Goal: Use online tool/utility: Utilize a website feature to perform a specific function

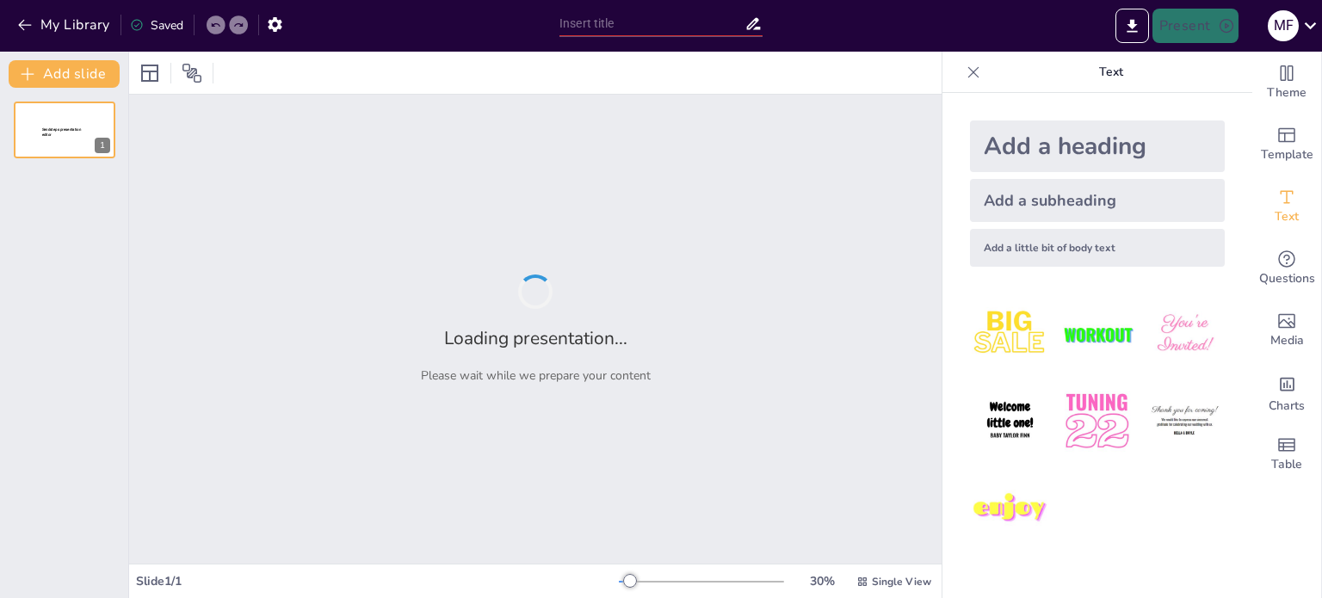
type input "Equipos de Alto Desempeño: ¡Juntos Somos Más!"
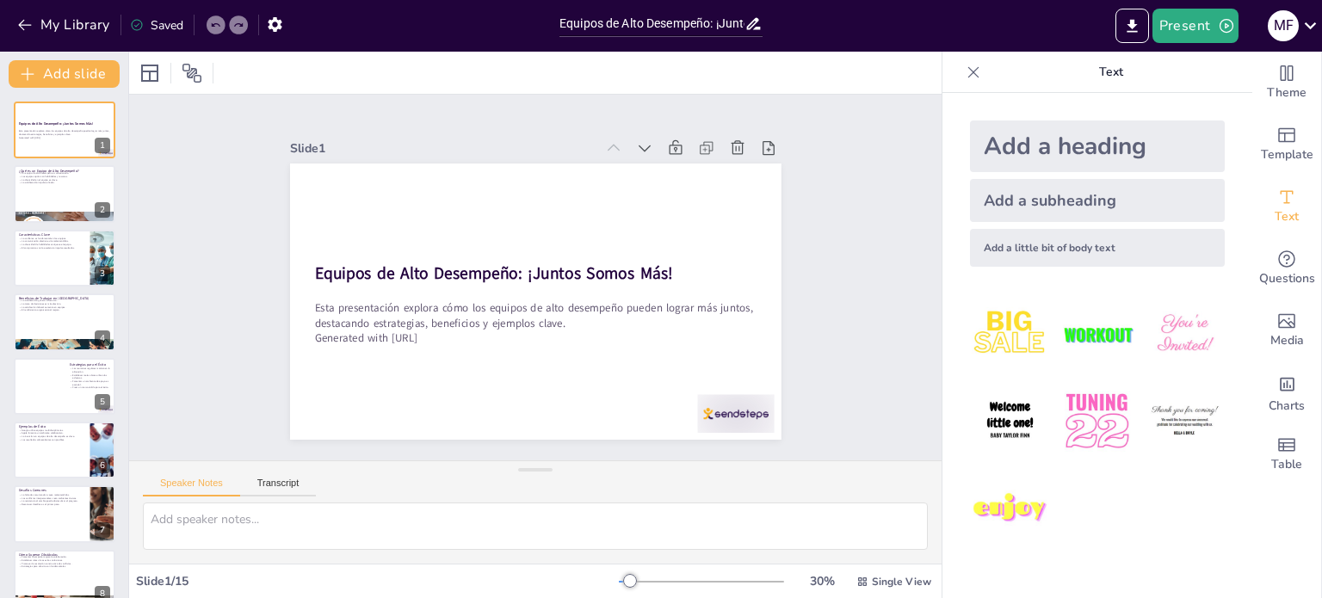
checkbox input "true"
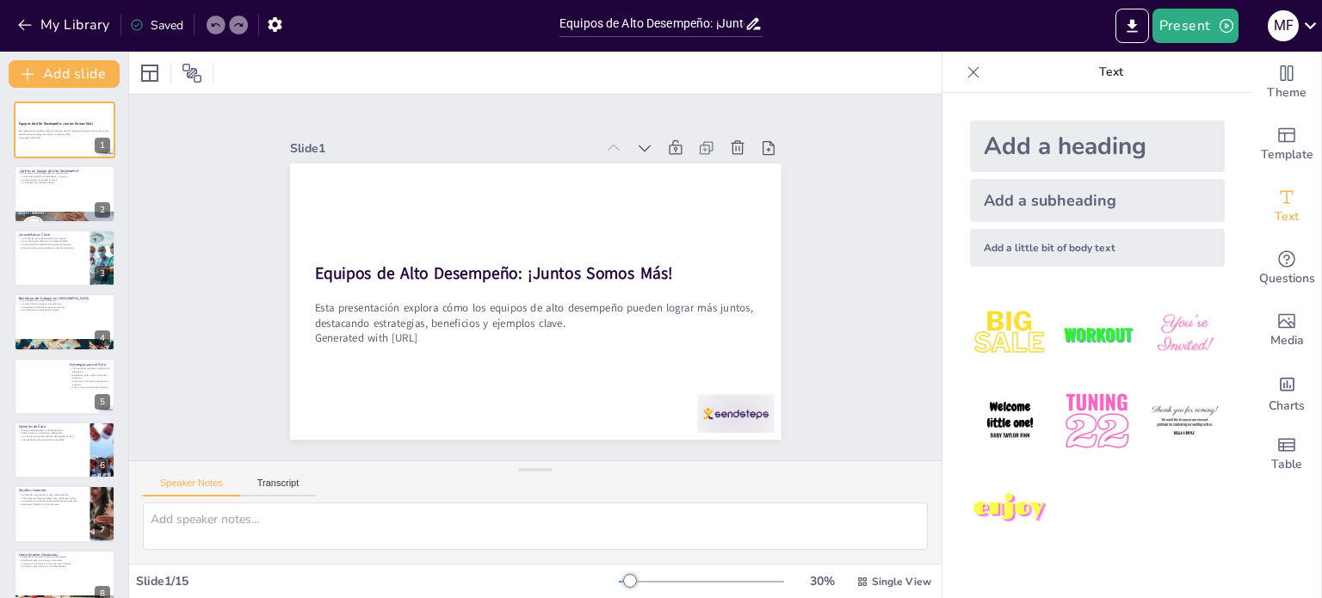
checkbox input "true"
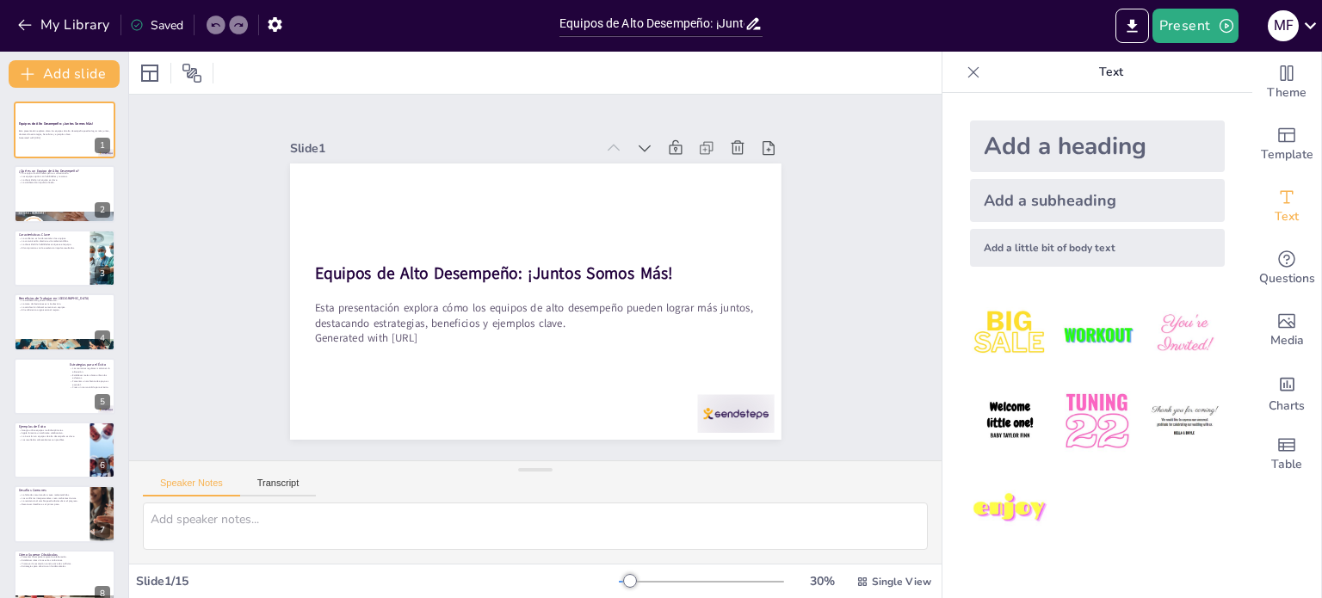
checkbox input "true"
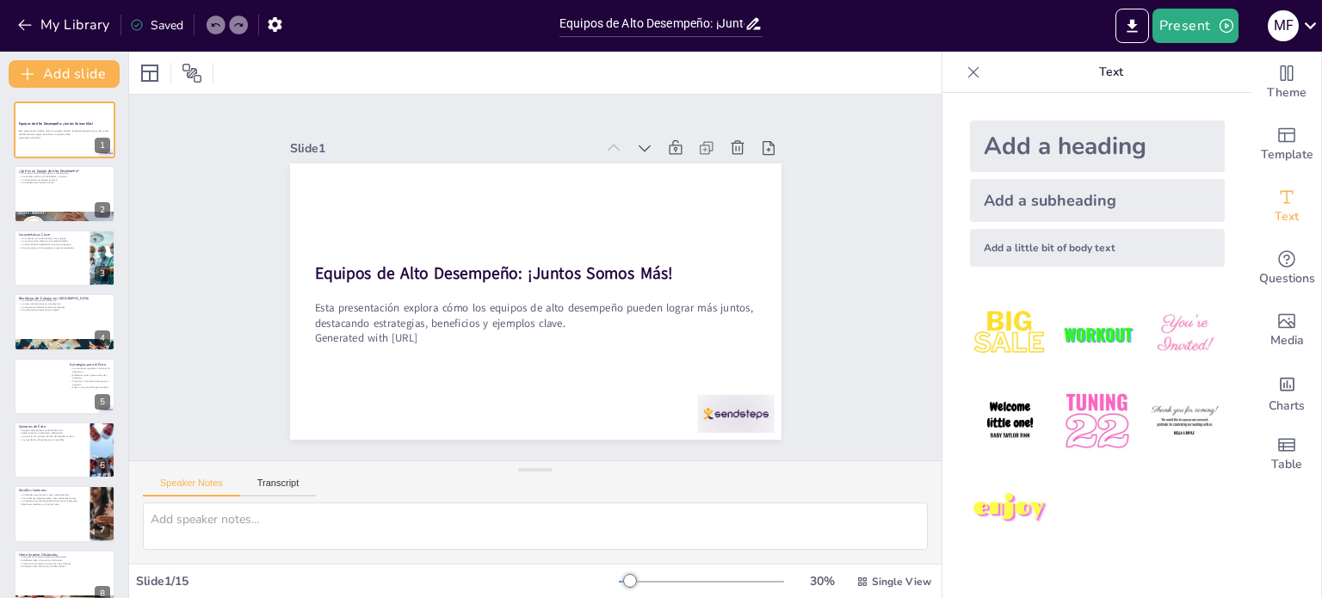
checkbox input "true"
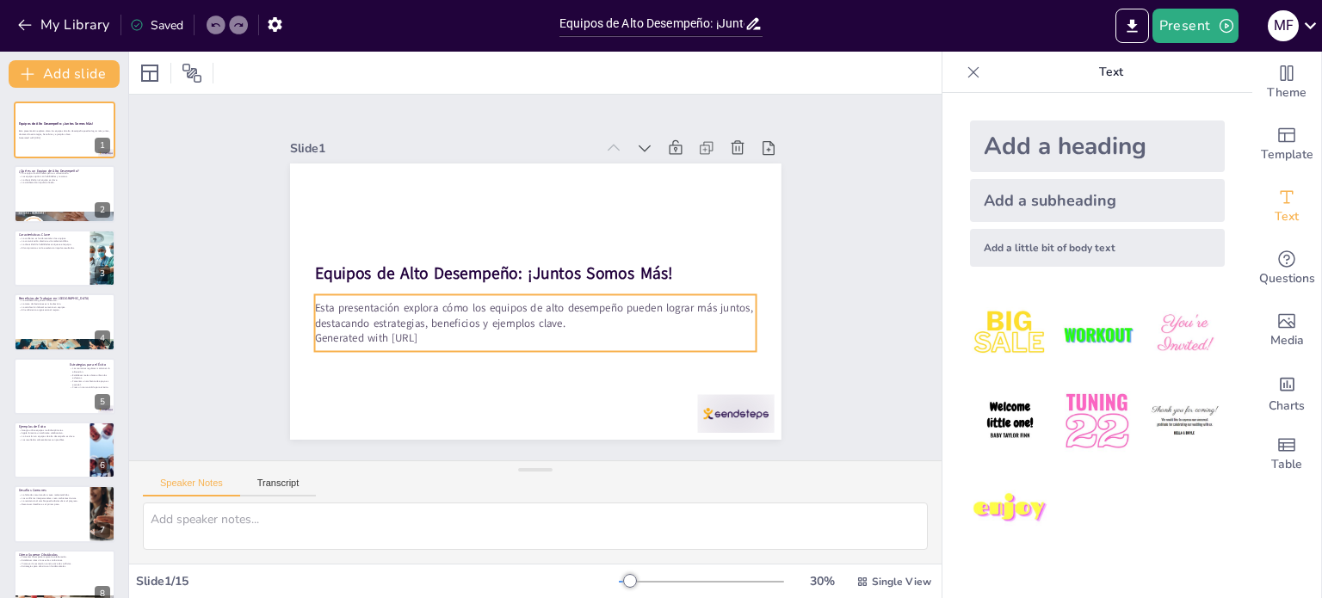
checkbox input "true"
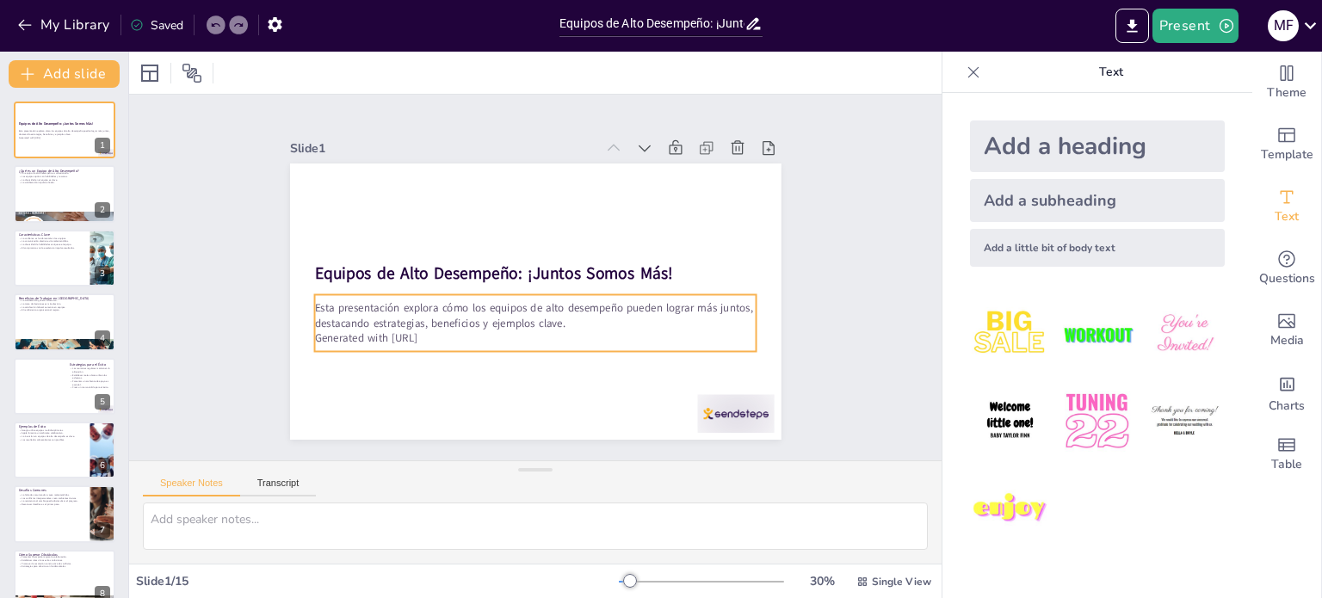
checkbox input "true"
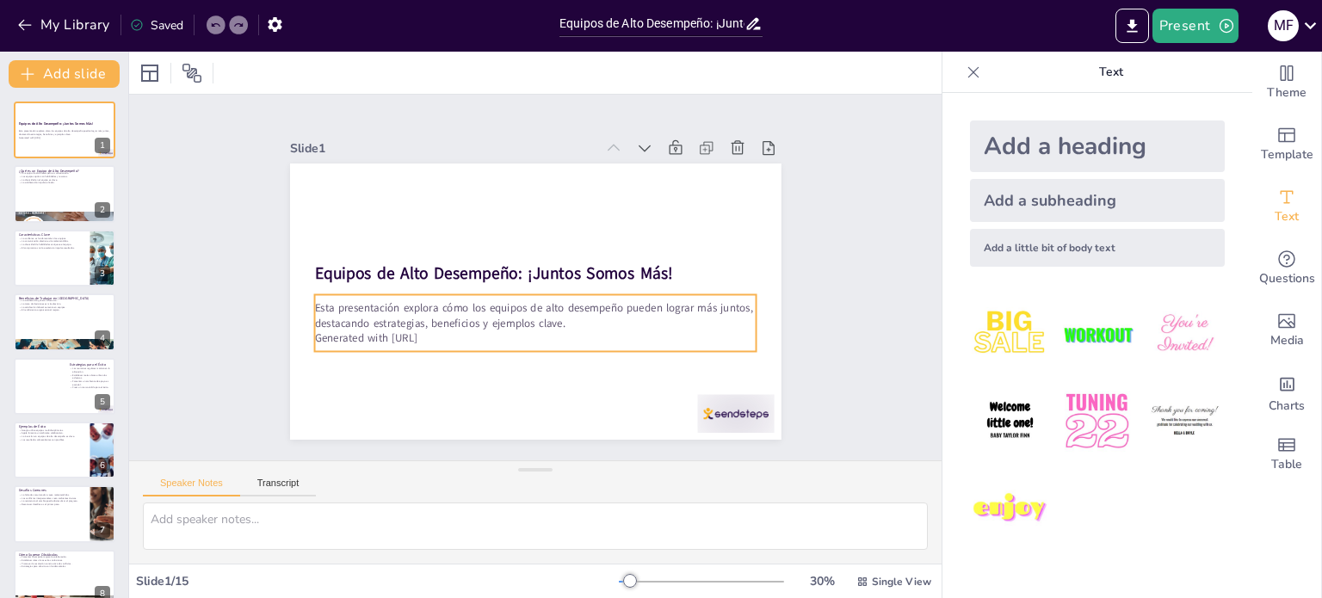
checkbox input "true"
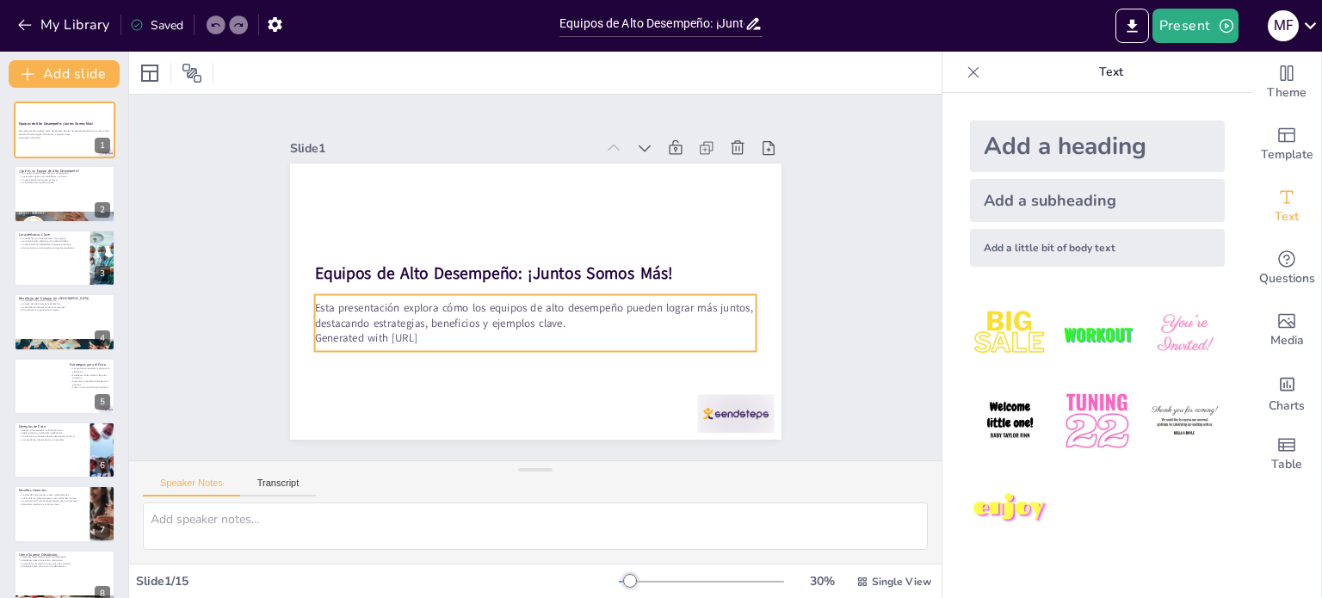
checkbox input "true"
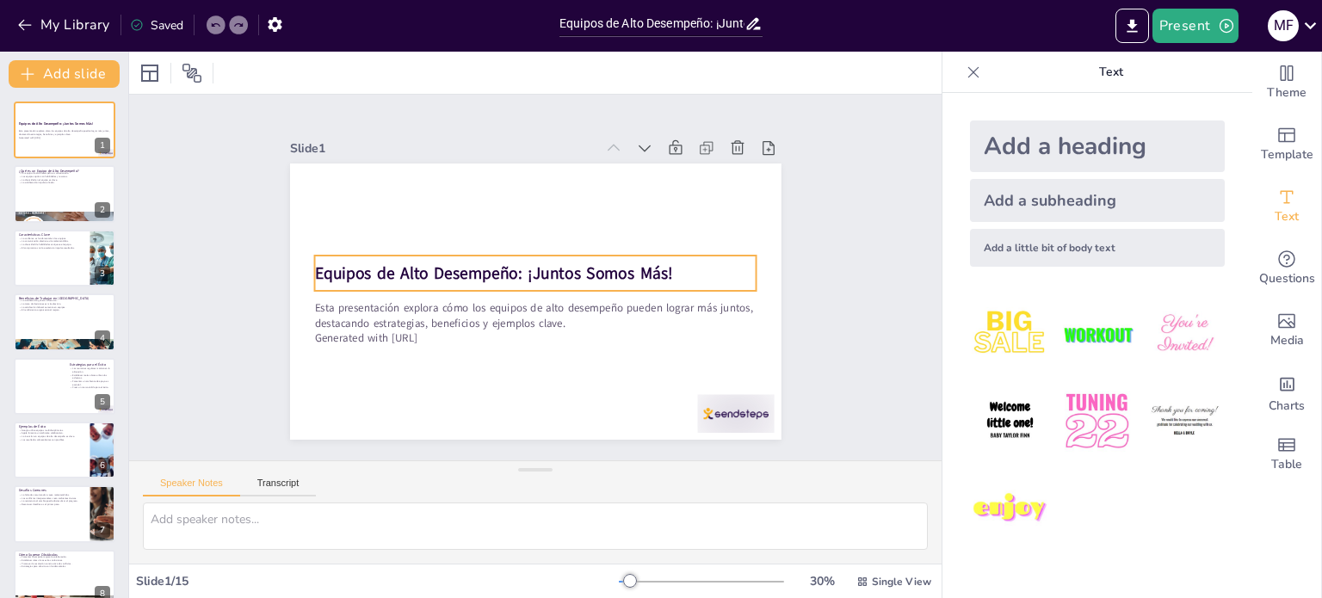
checkbox input "true"
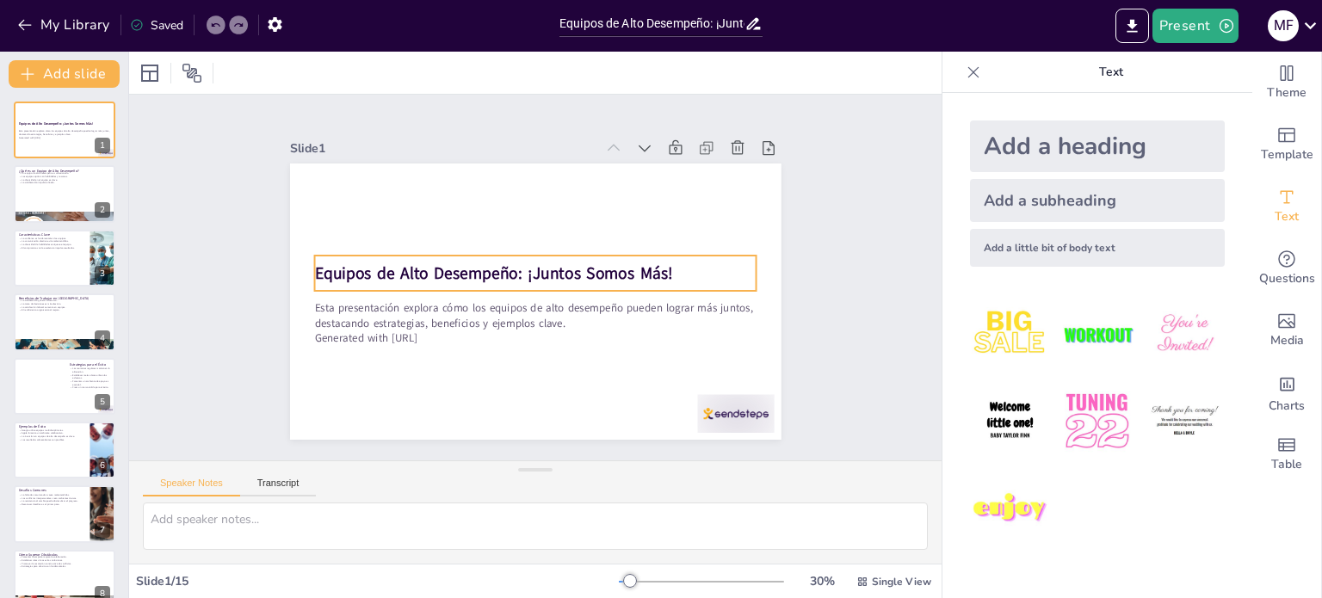
checkbox input "true"
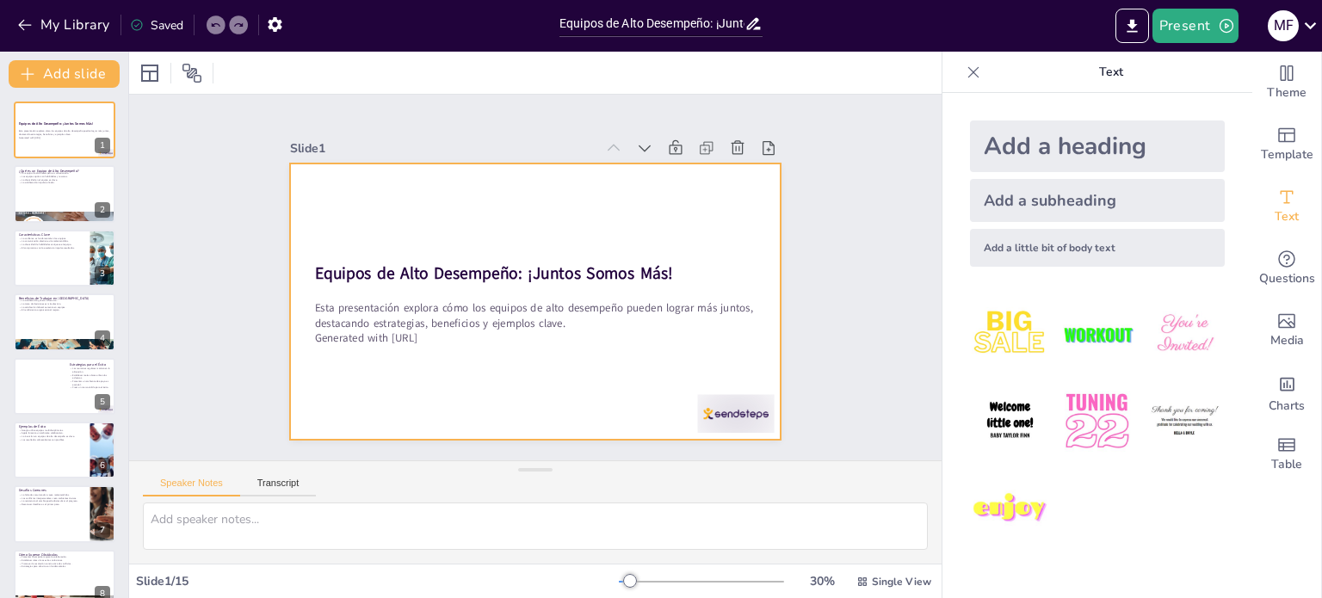
checkbox input "true"
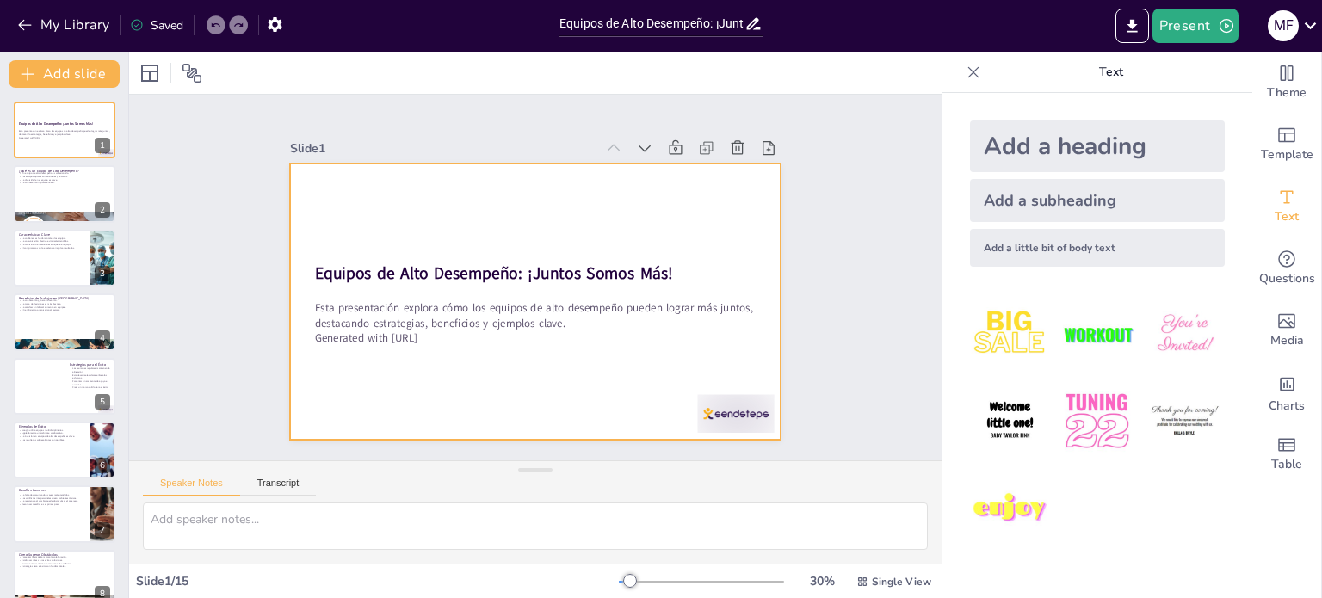
checkbox input "true"
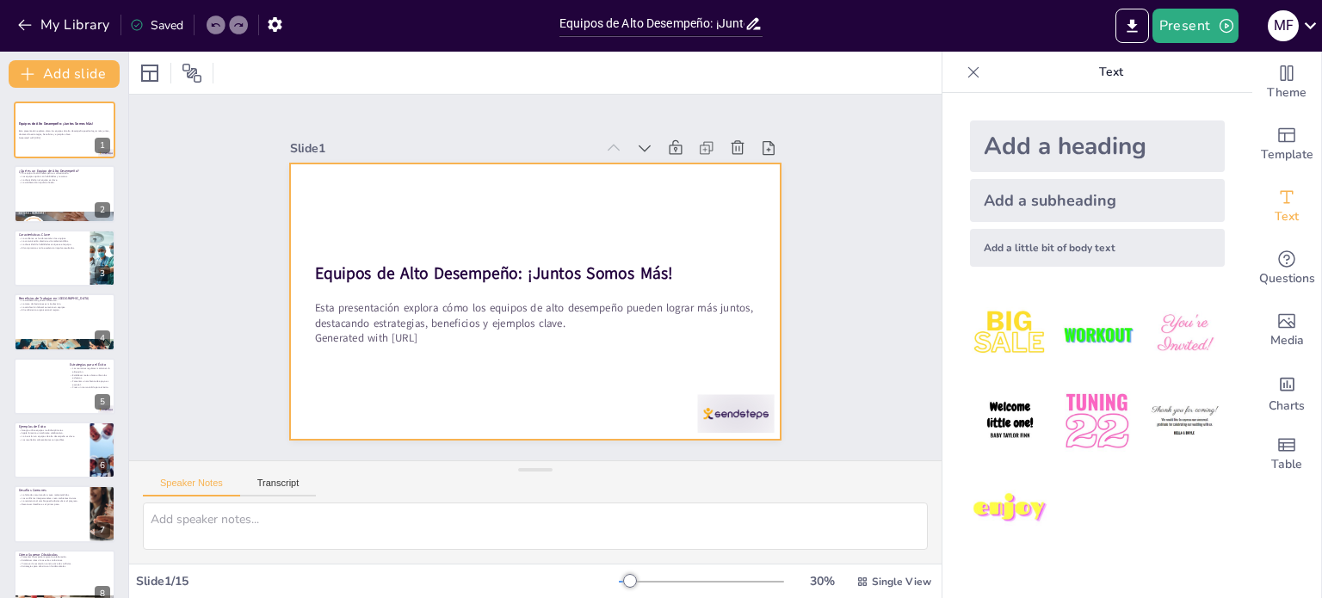
checkbox input "true"
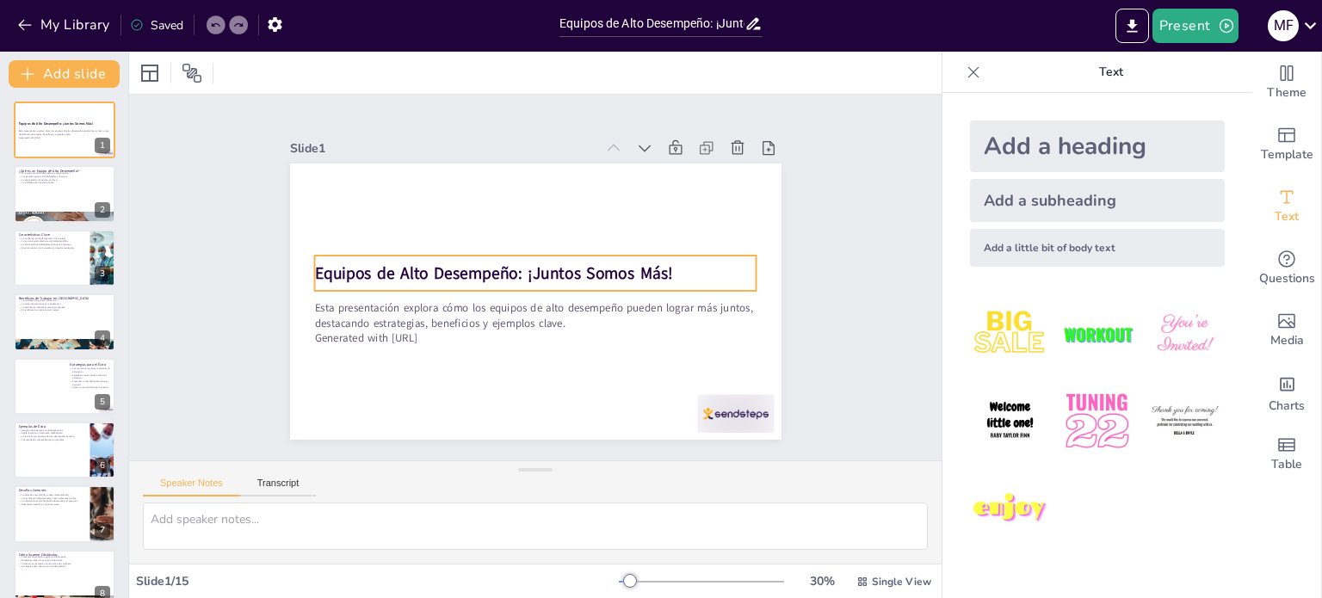
checkbox input "true"
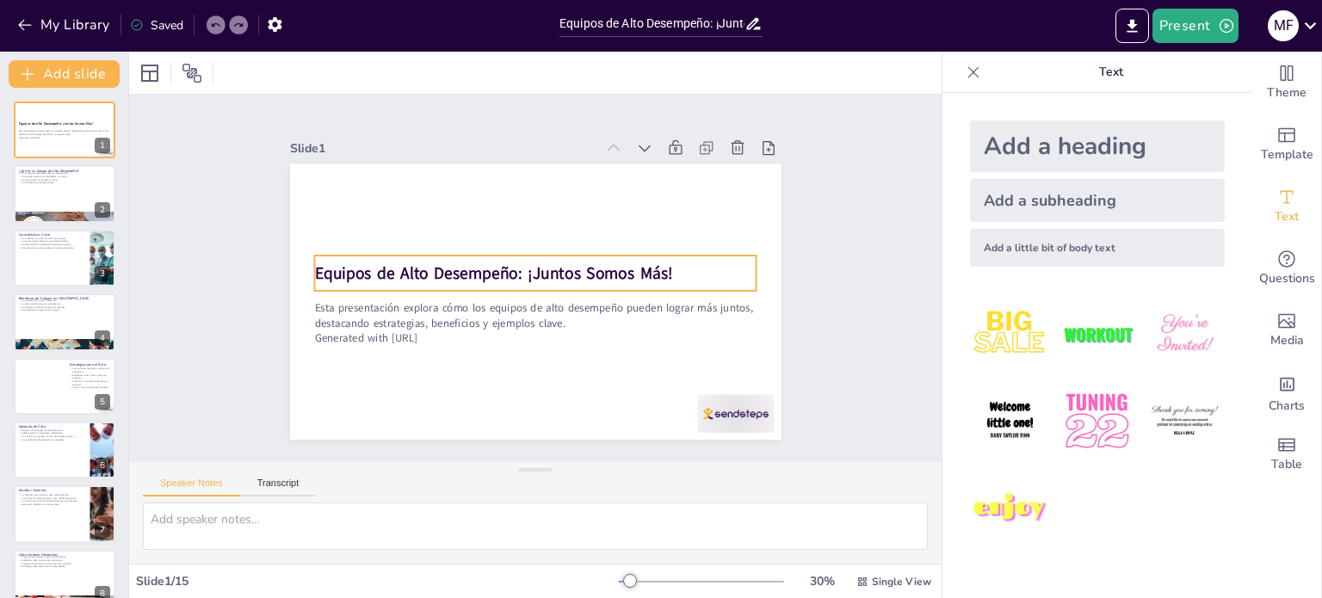
checkbox input "true"
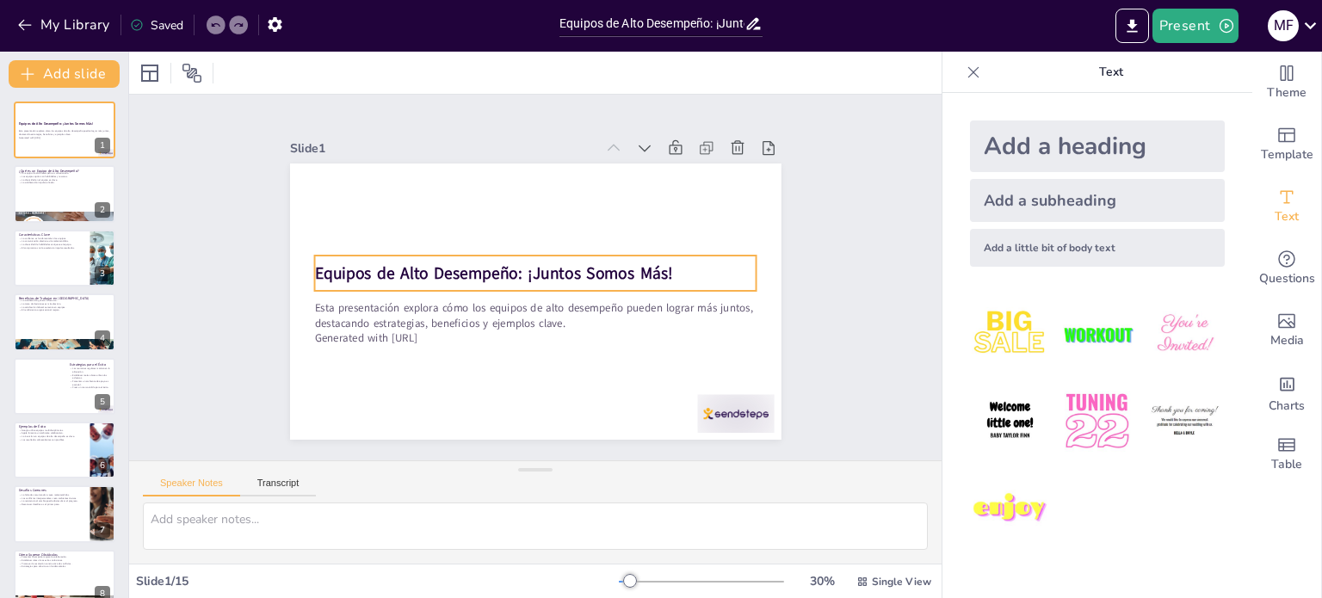
checkbox input "true"
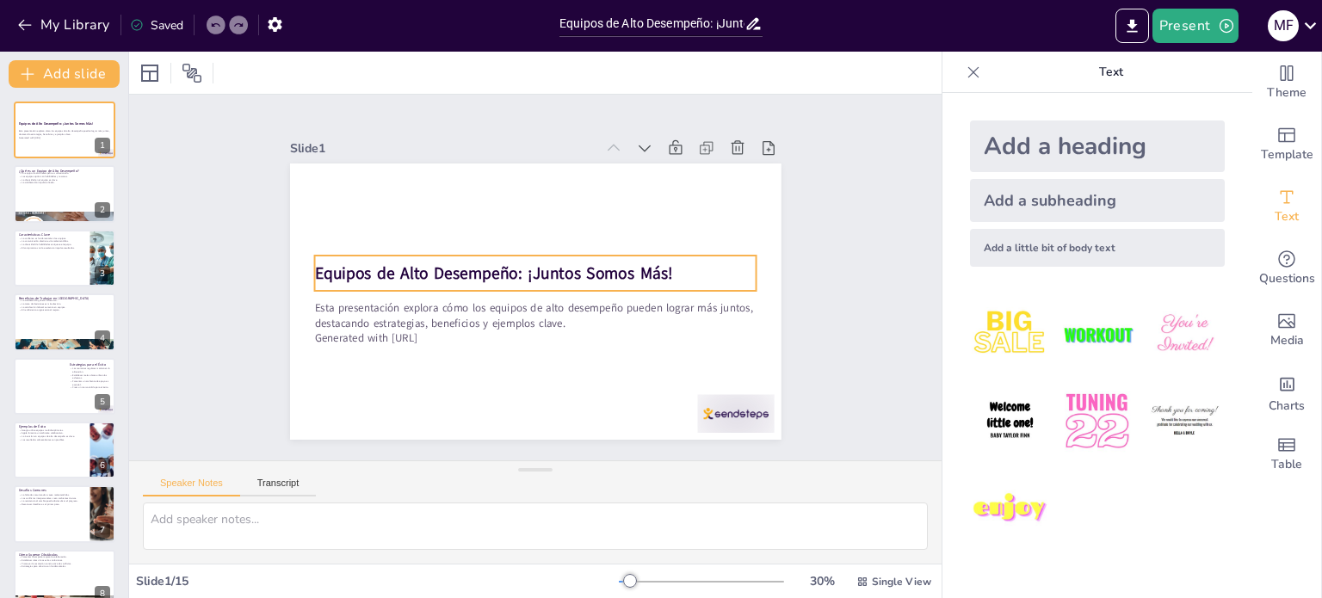
checkbox input "true"
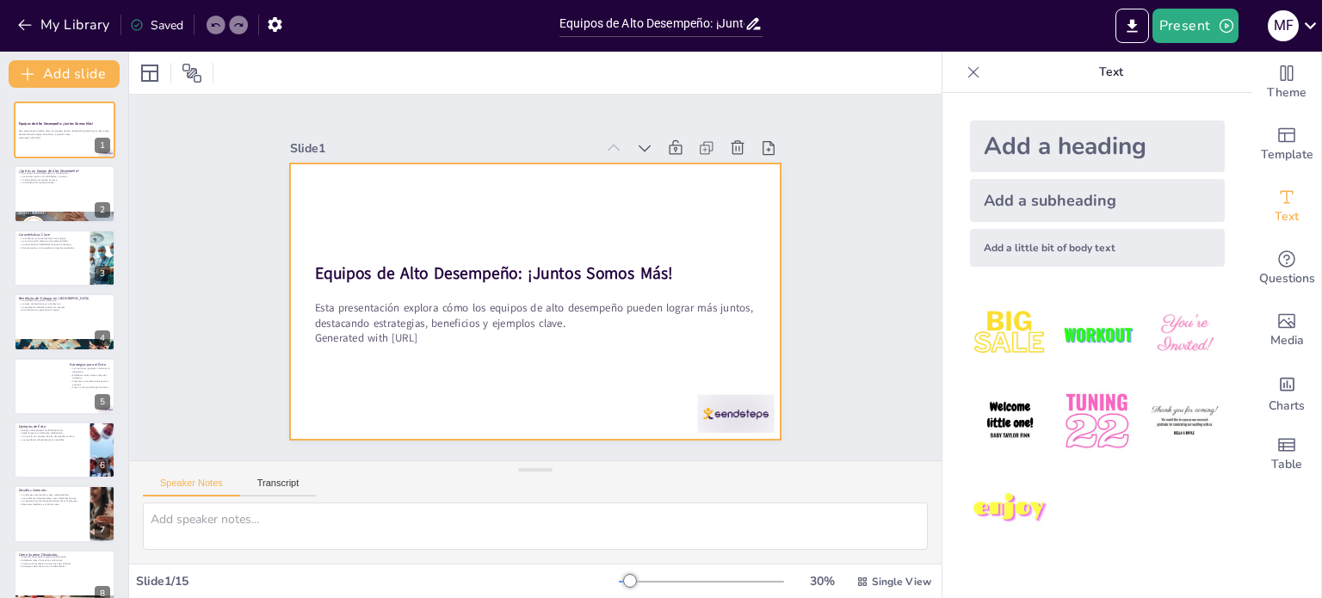
checkbox input "true"
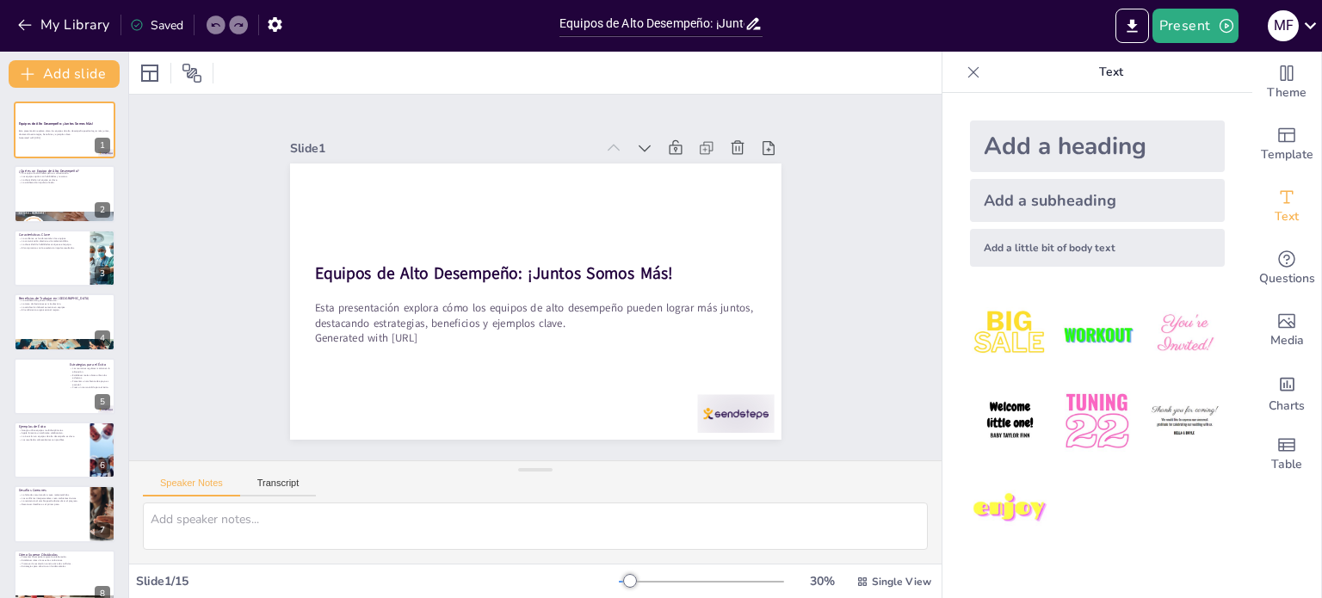
checkbox input "true"
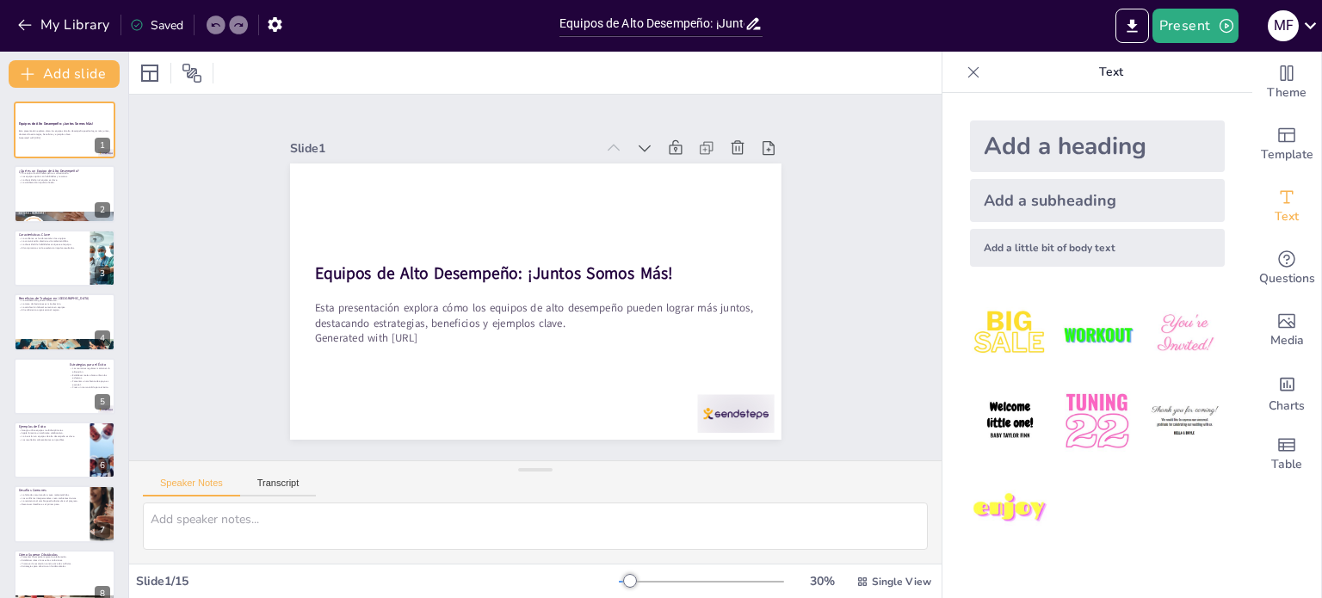
checkbox input "true"
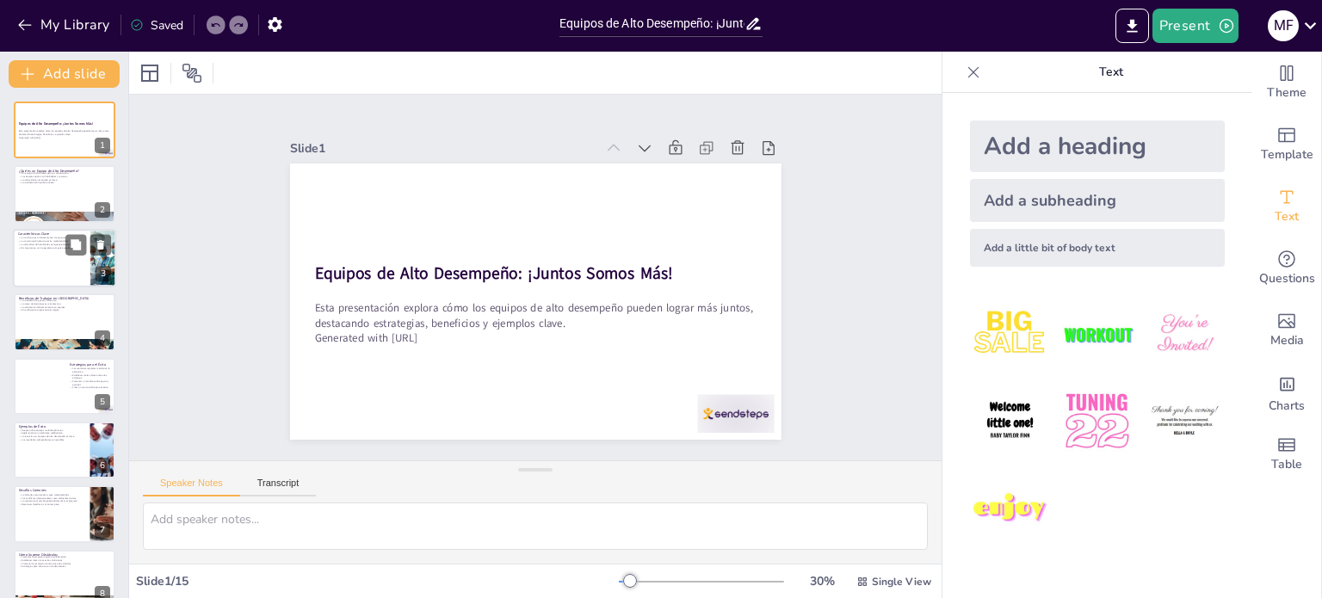
checkbox input "true"
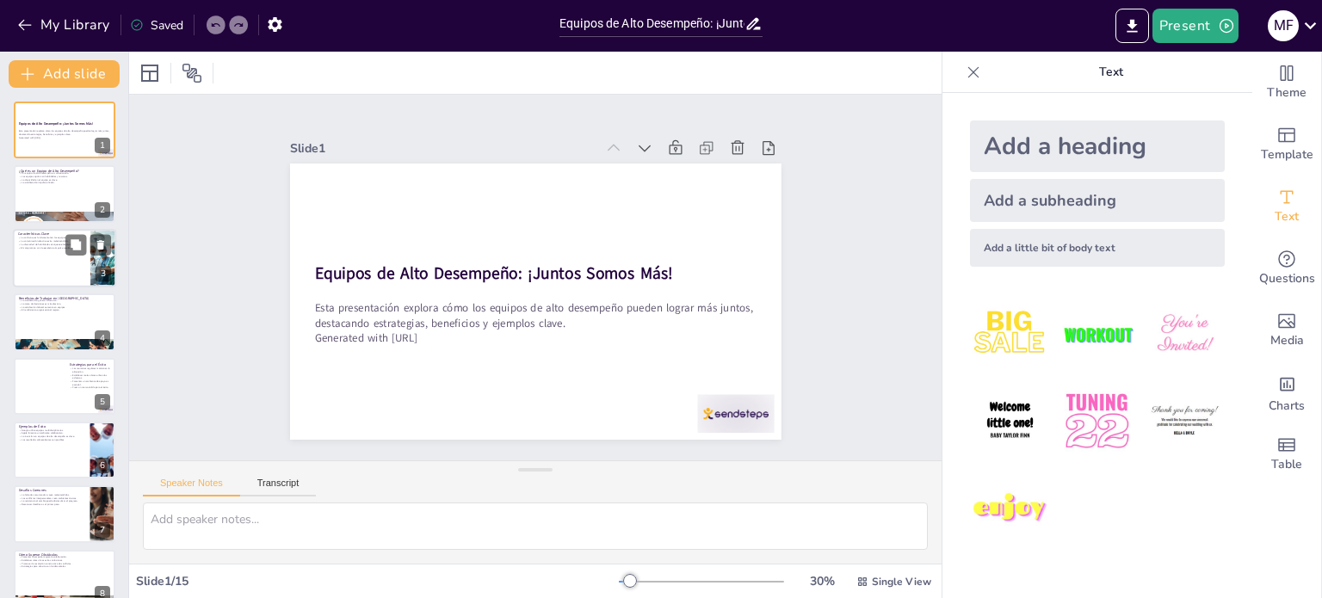
checkbox input "true"
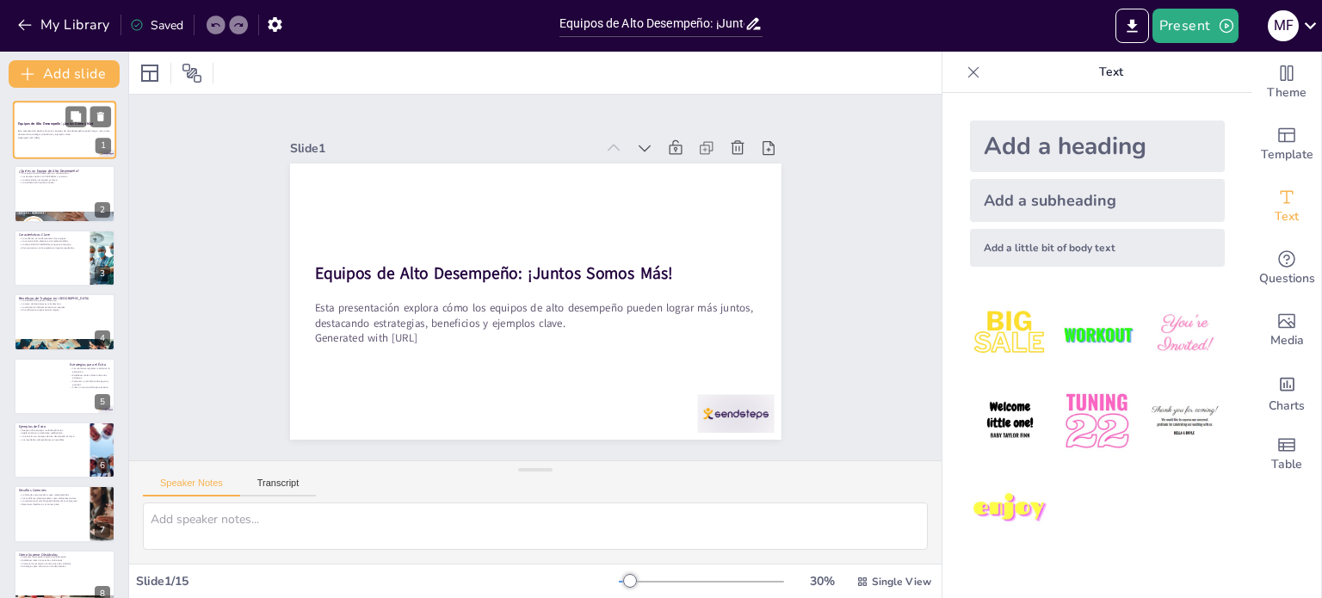
checkbox input "true"
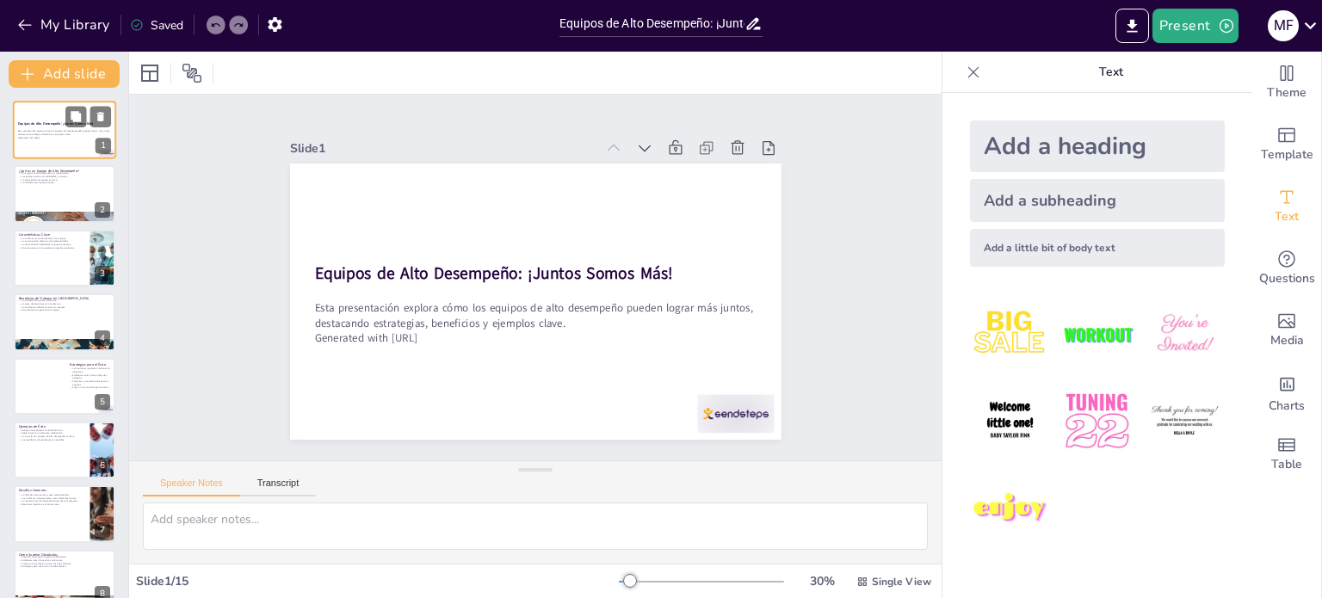
checkbox input "true"
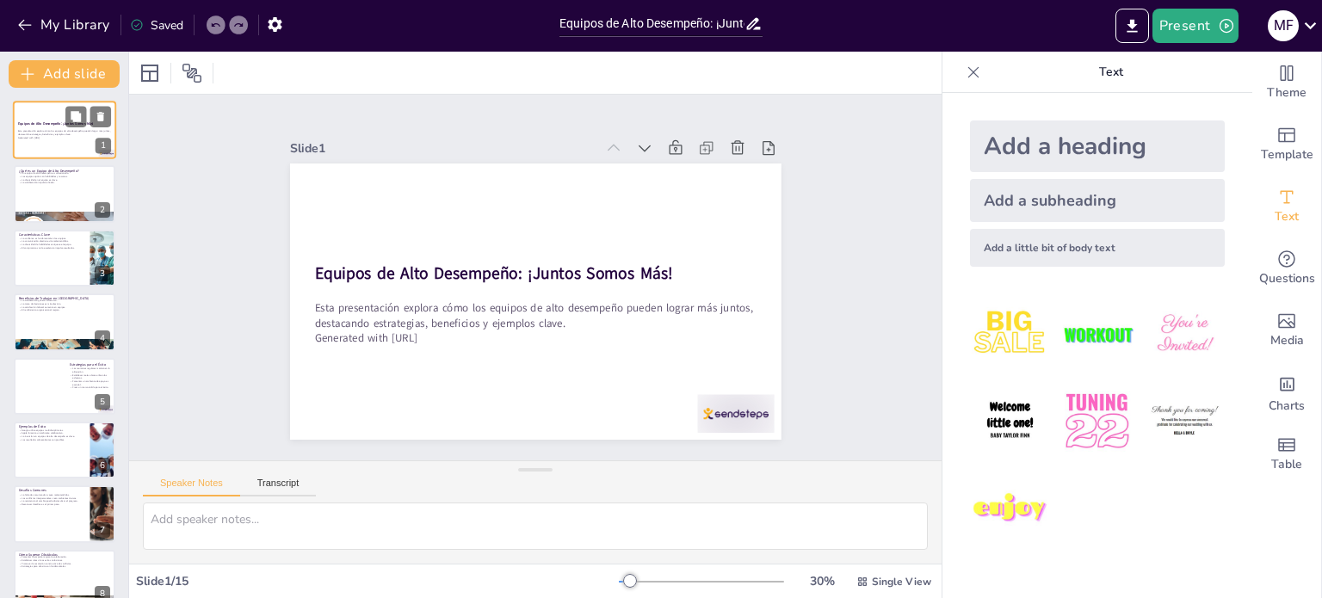
checkbox input "true"
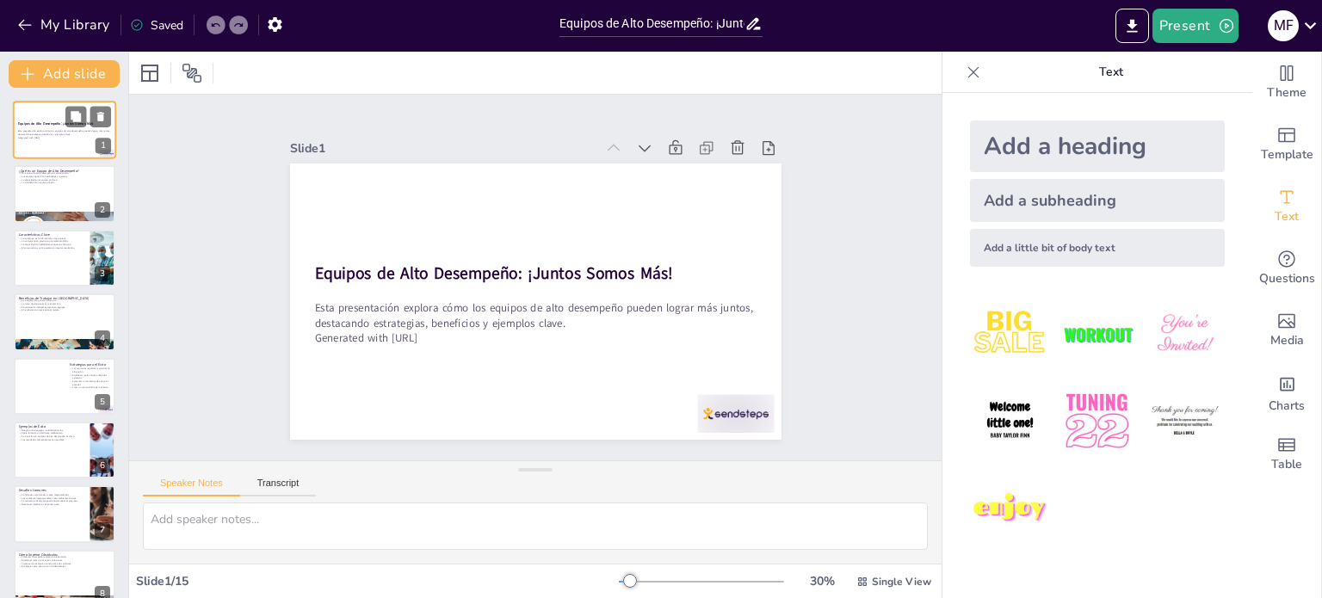
checkbox input "true"
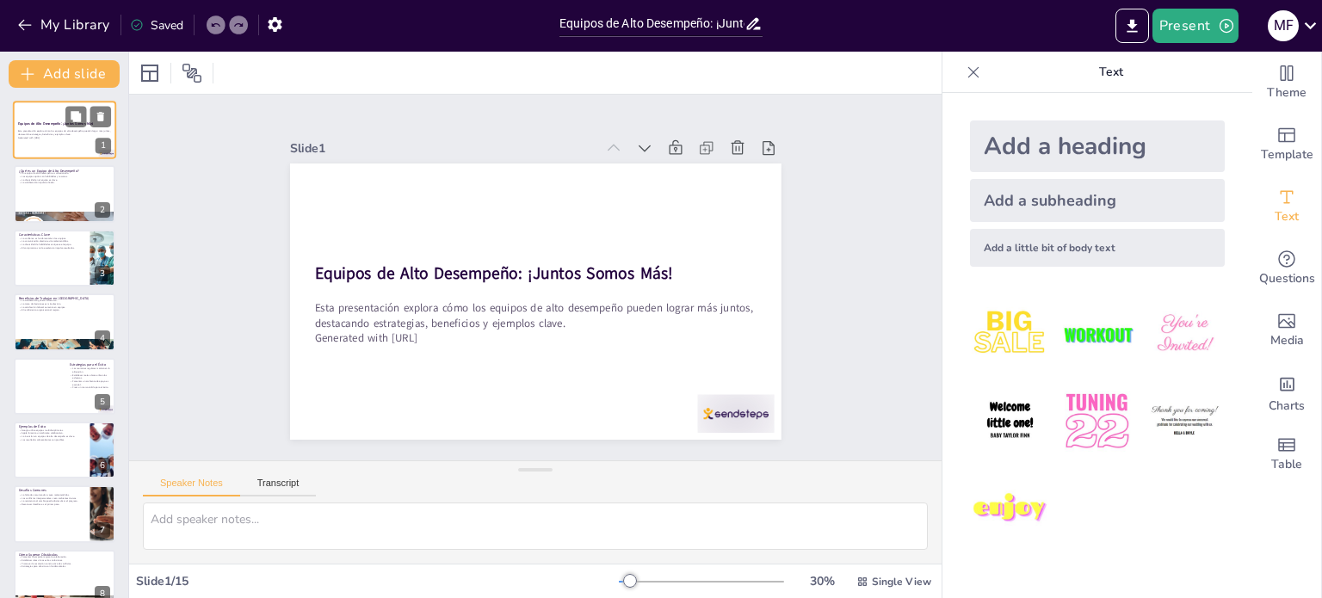
checkbox input "true"
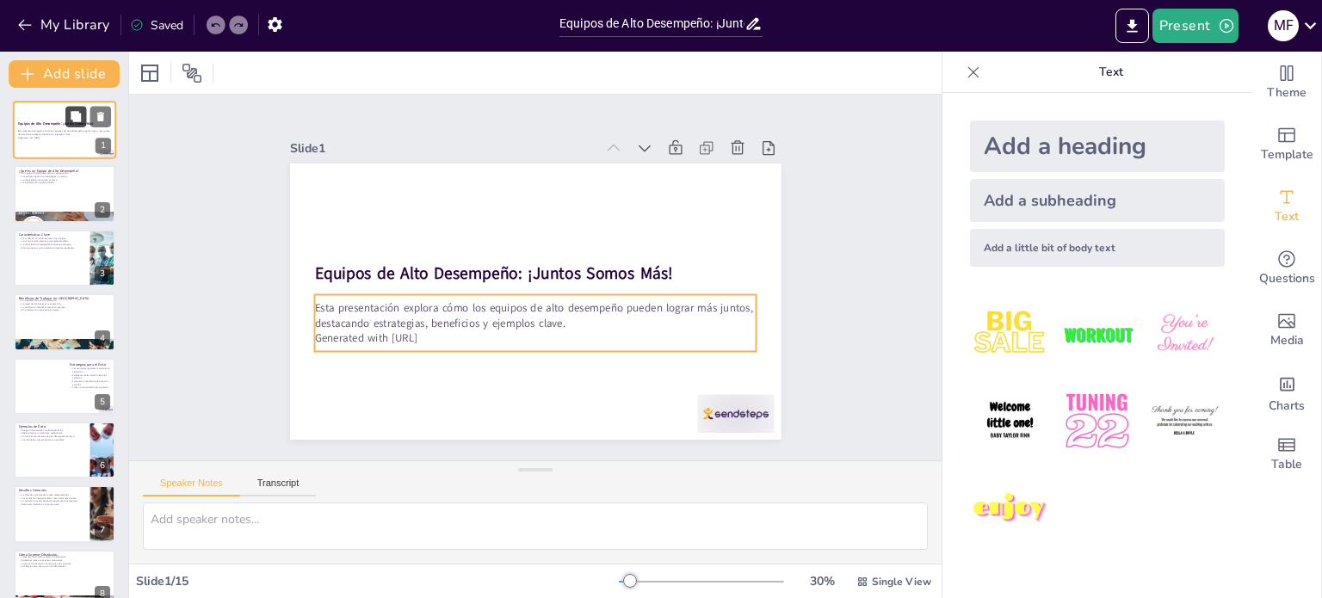
checkbox input "true"
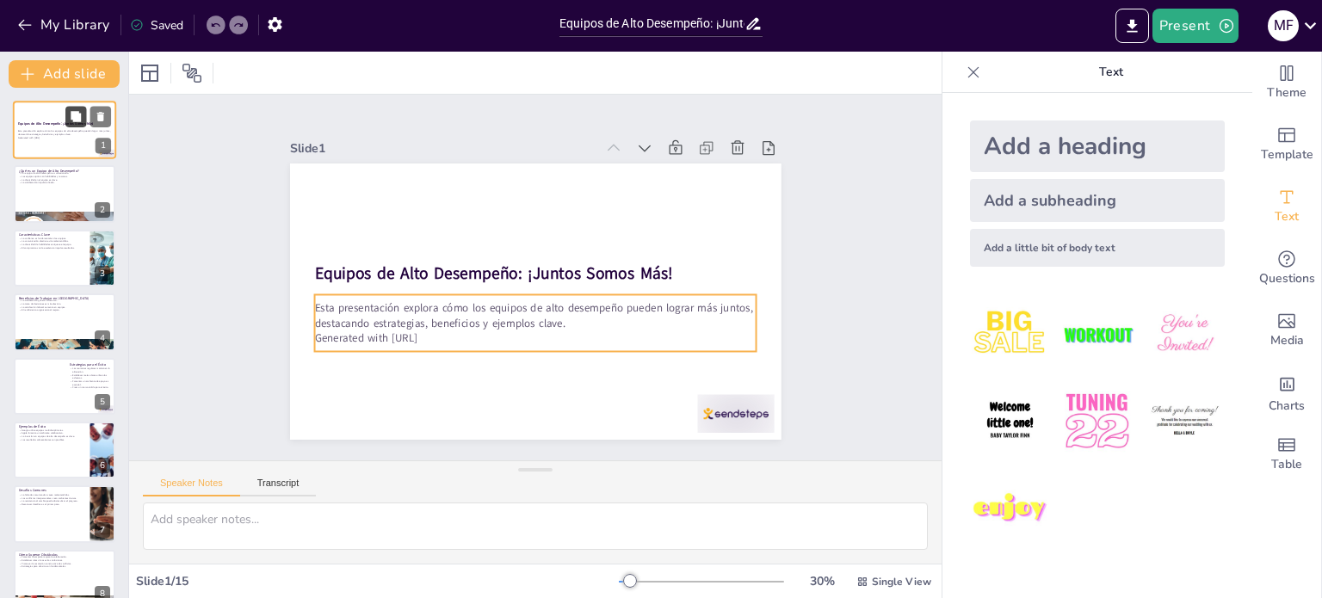
checkbox input "true"
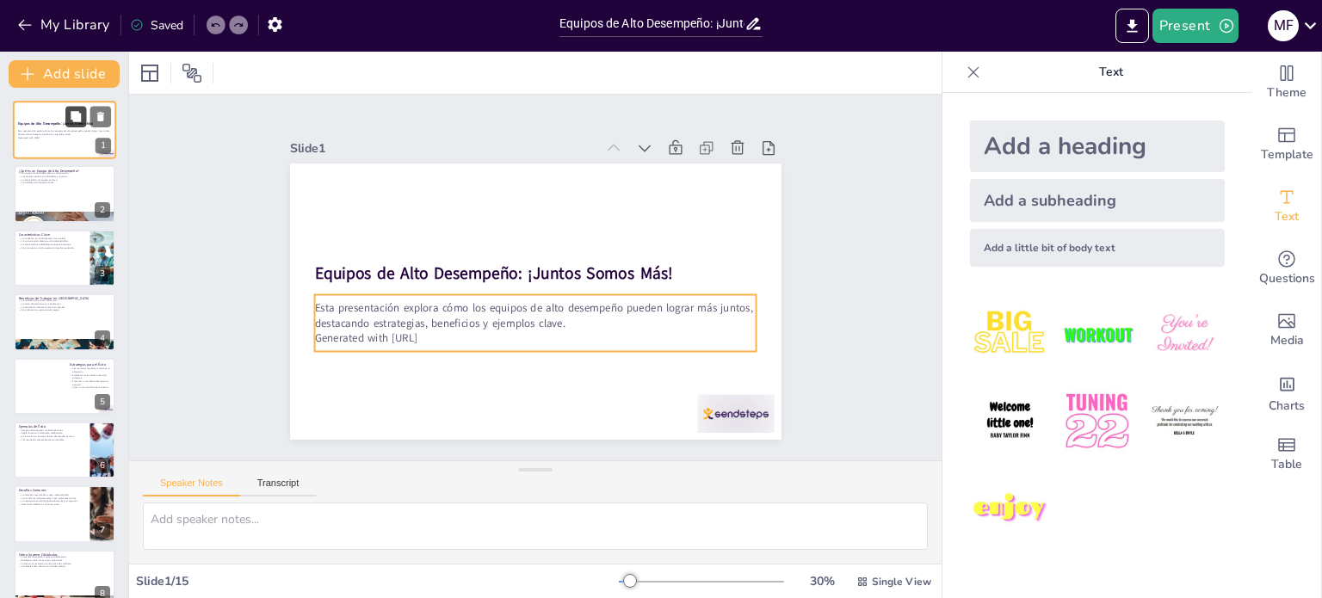
checkbox input "true"
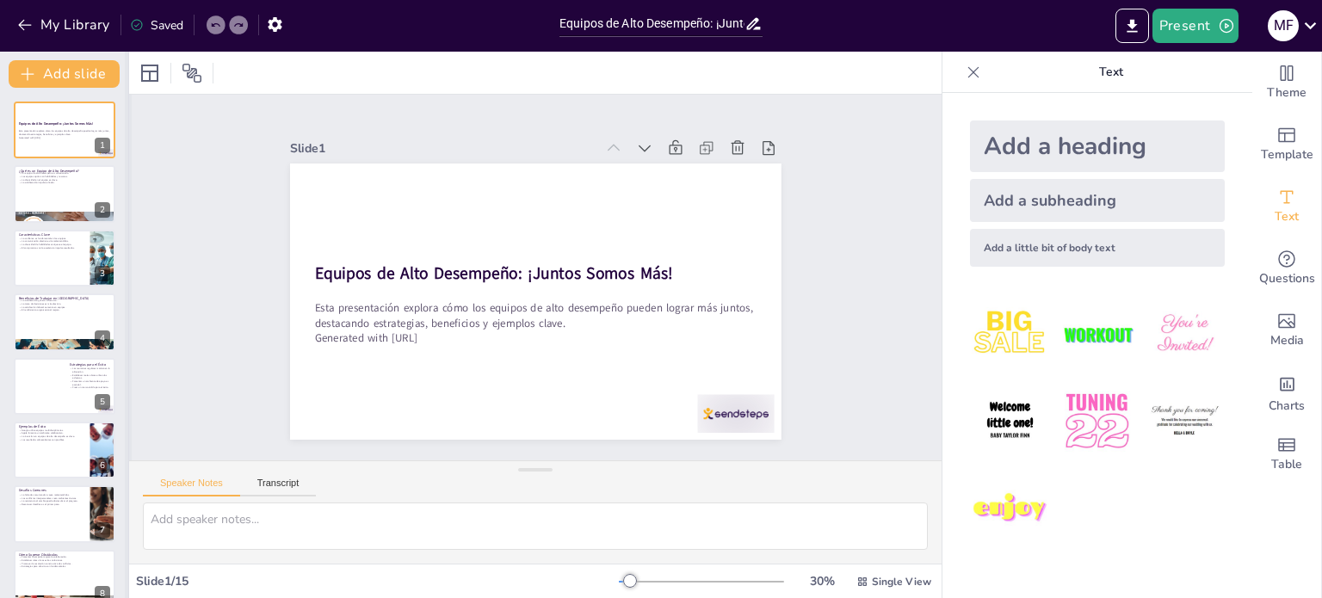
checkbox input "true"
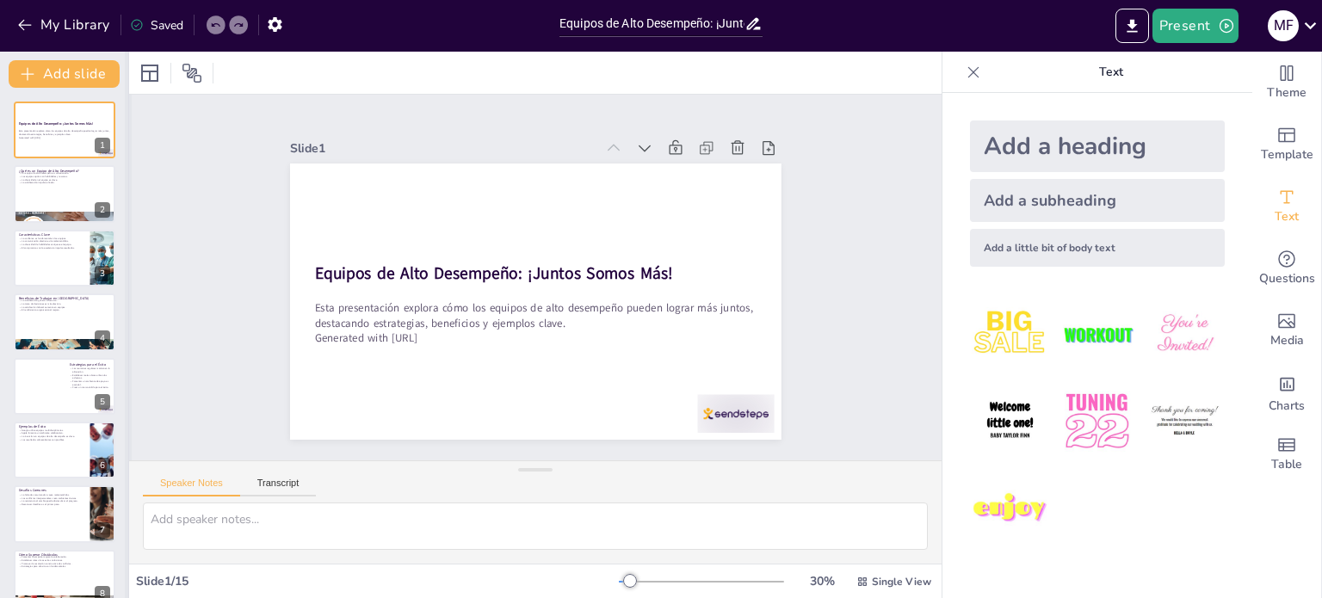
checkbox input "true"
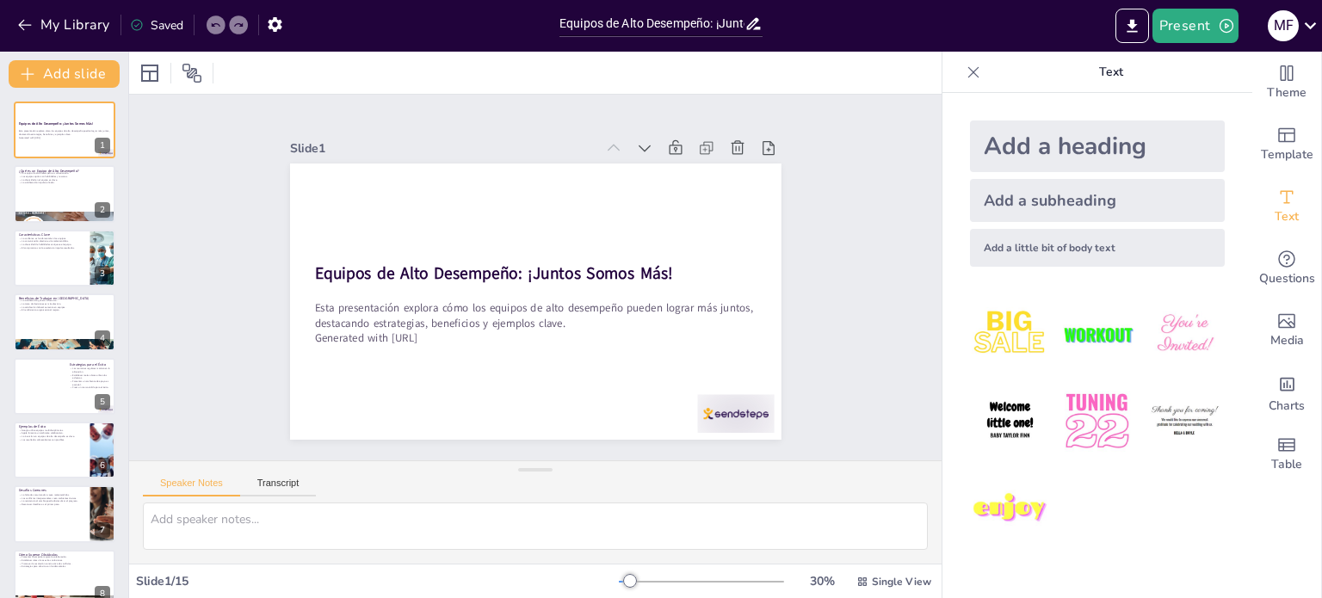
checkbox input "true"
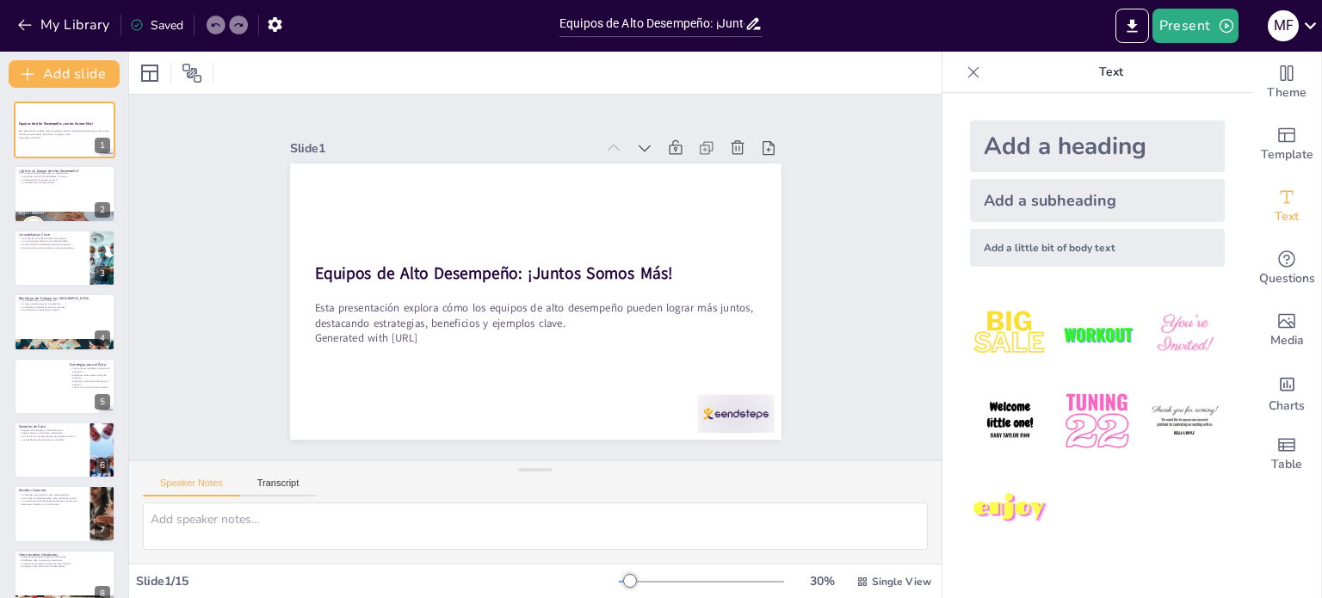
checkbox input "true"
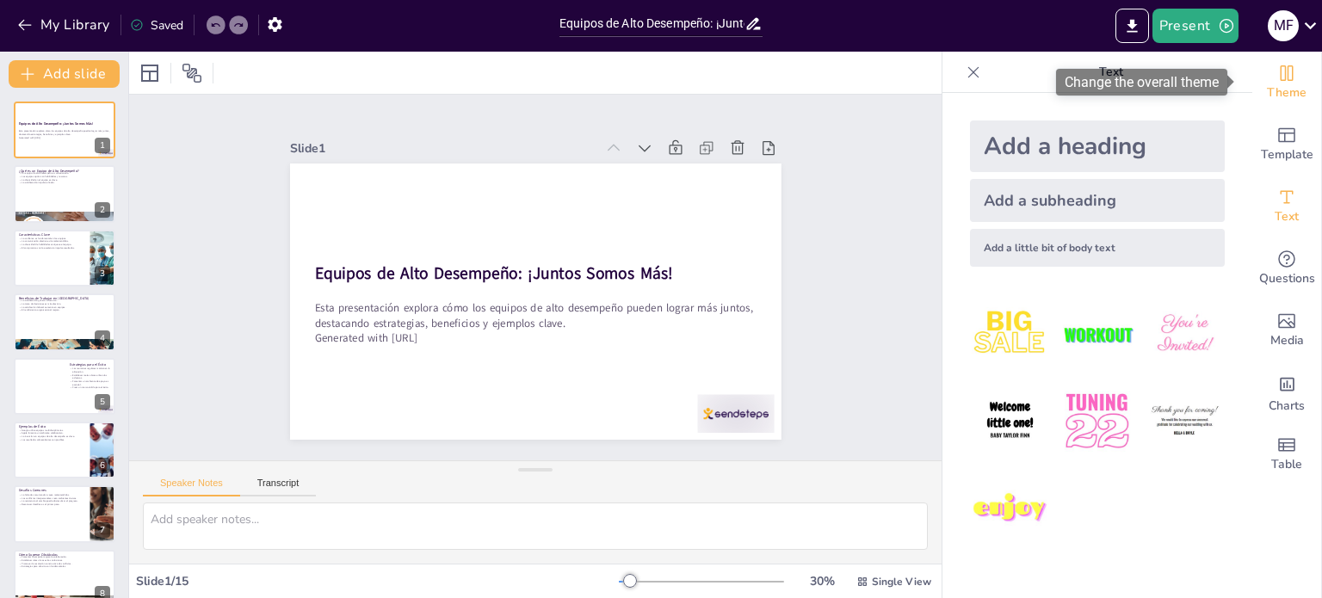
click at [1271, 85] on span "Theme" at bounding box center [1287, 93] width 40 height 19
checkbox input "true"
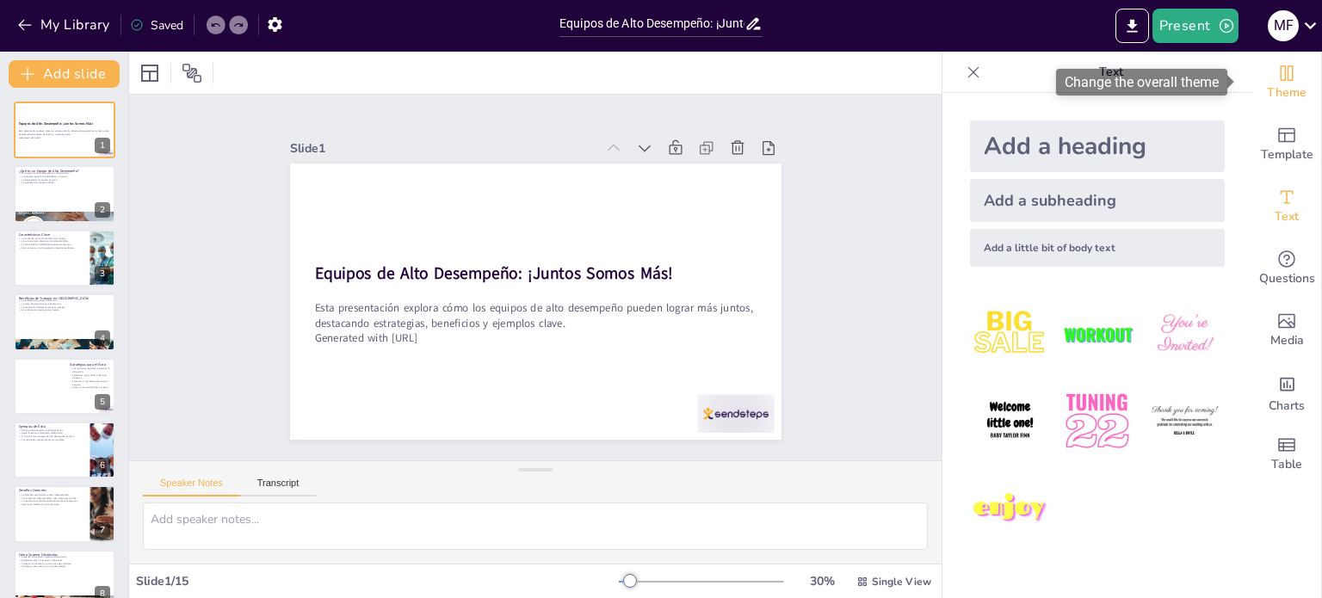
checkbox input "true"
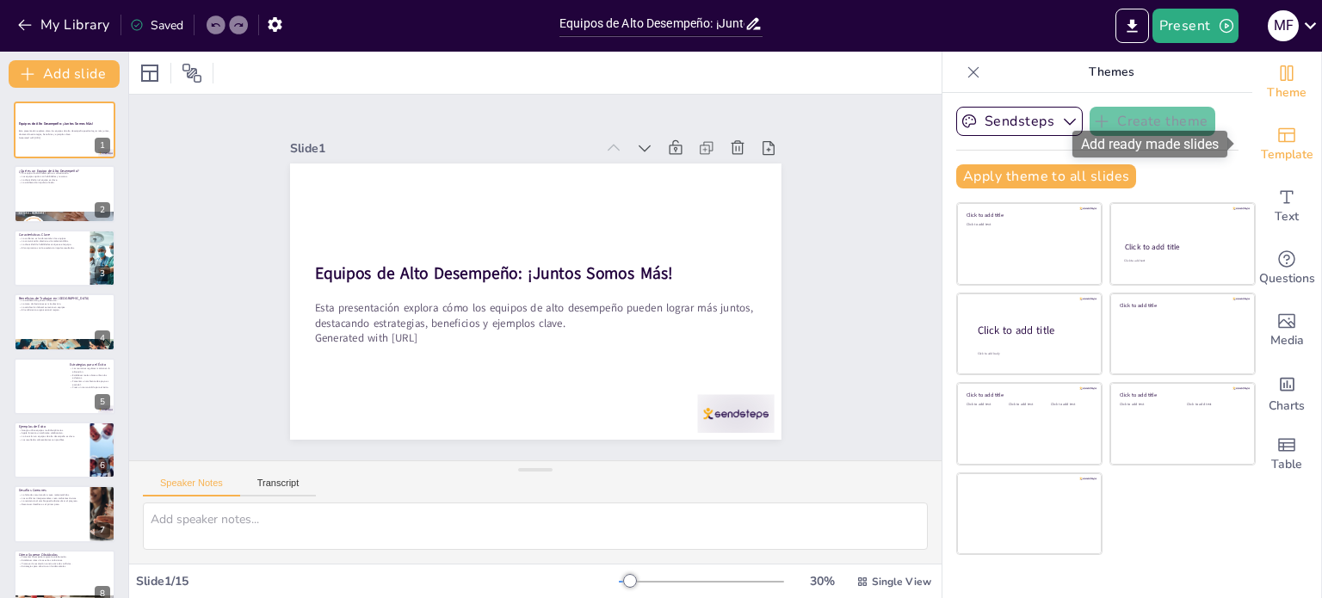
click at [1285, 152] on span "Template" at bounding box center [1287, 155] width 53 height 19
checkbox input "true"
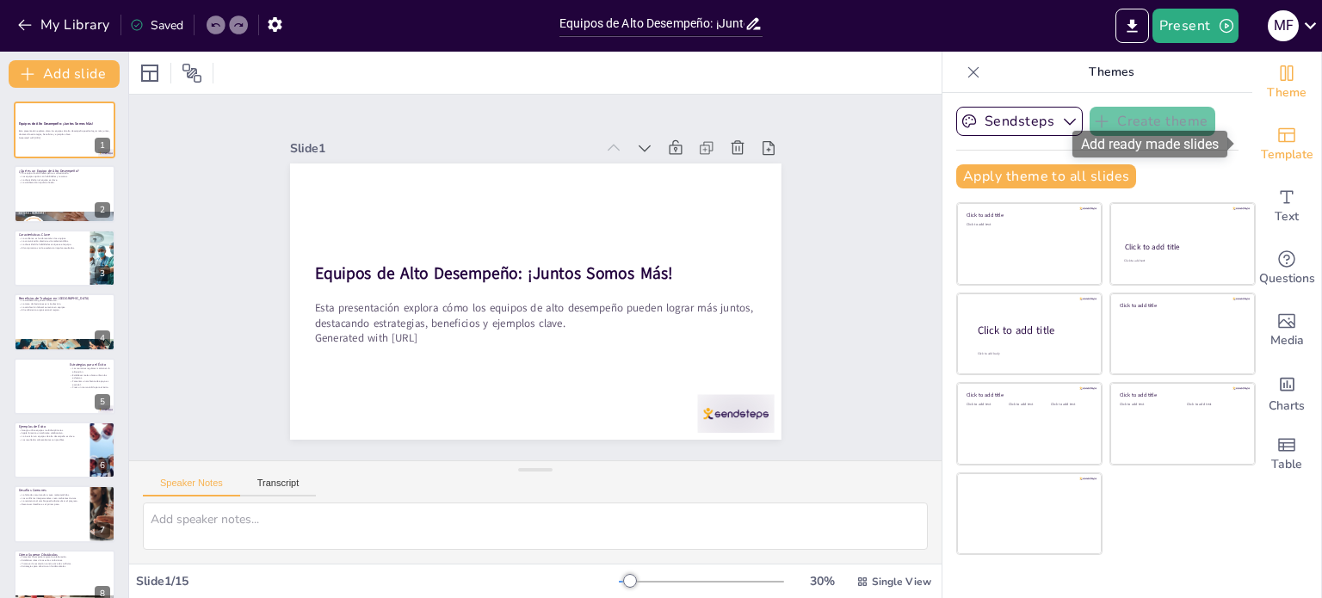
checkbox input "true"
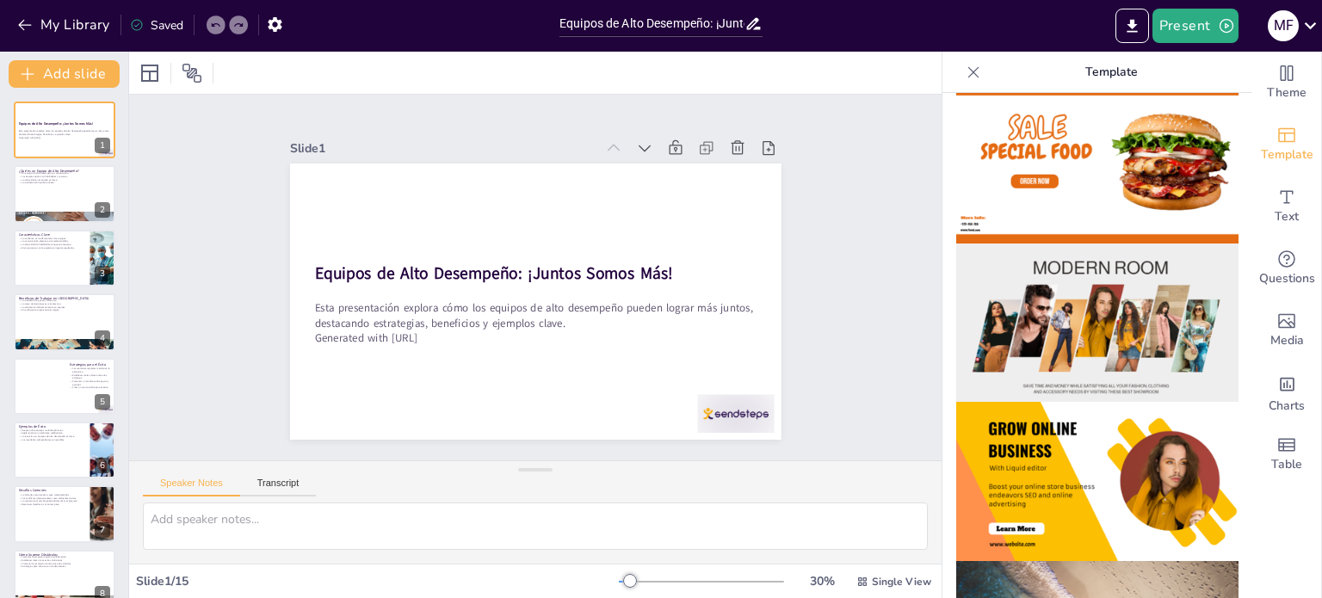
scroll to position [258, 0]
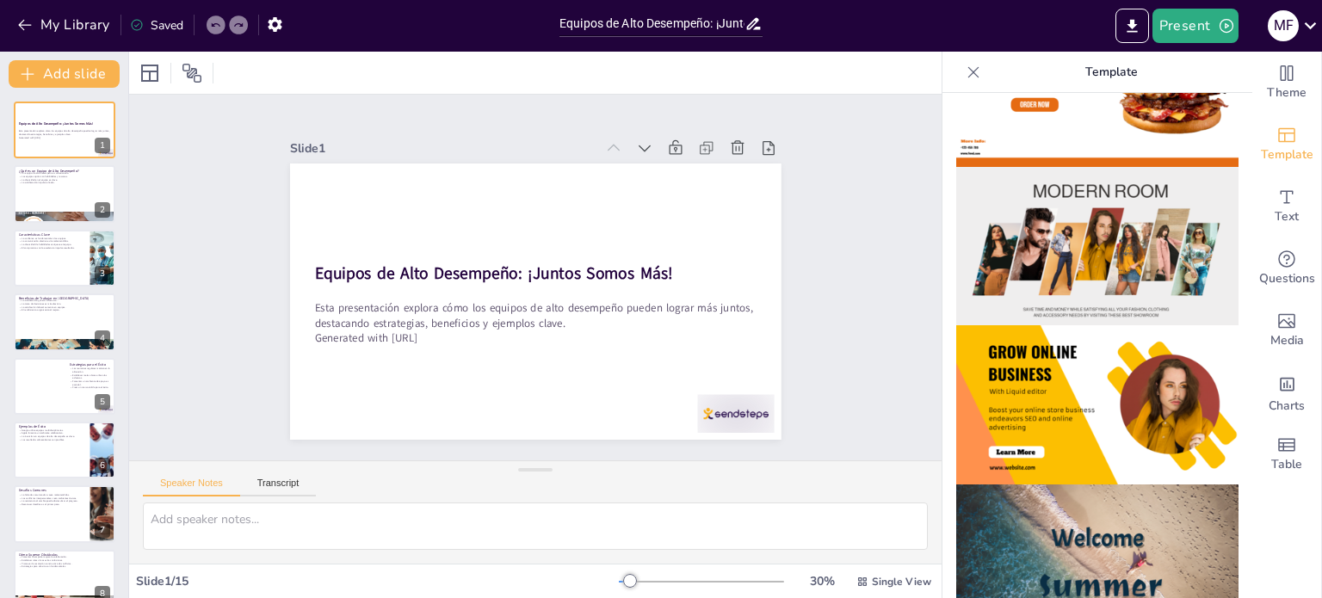
click at [1063, 238] on img at bounding box center [1098, 246] width 282 height 159
checkbox input "true"
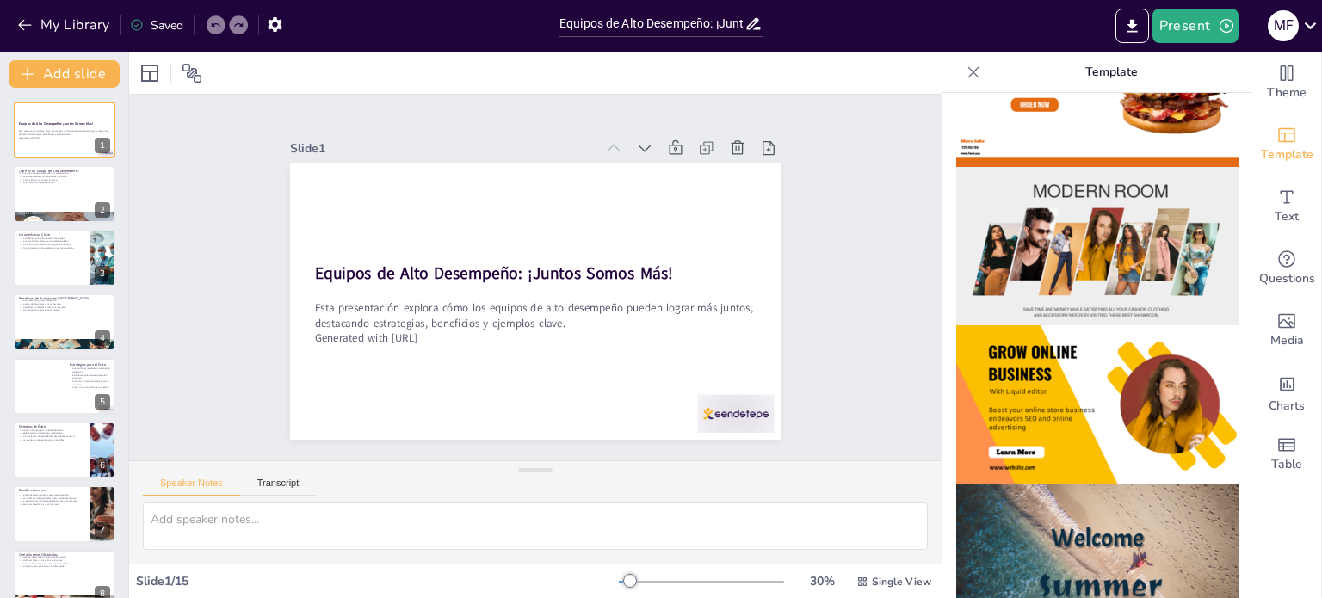
checkbox input "true"
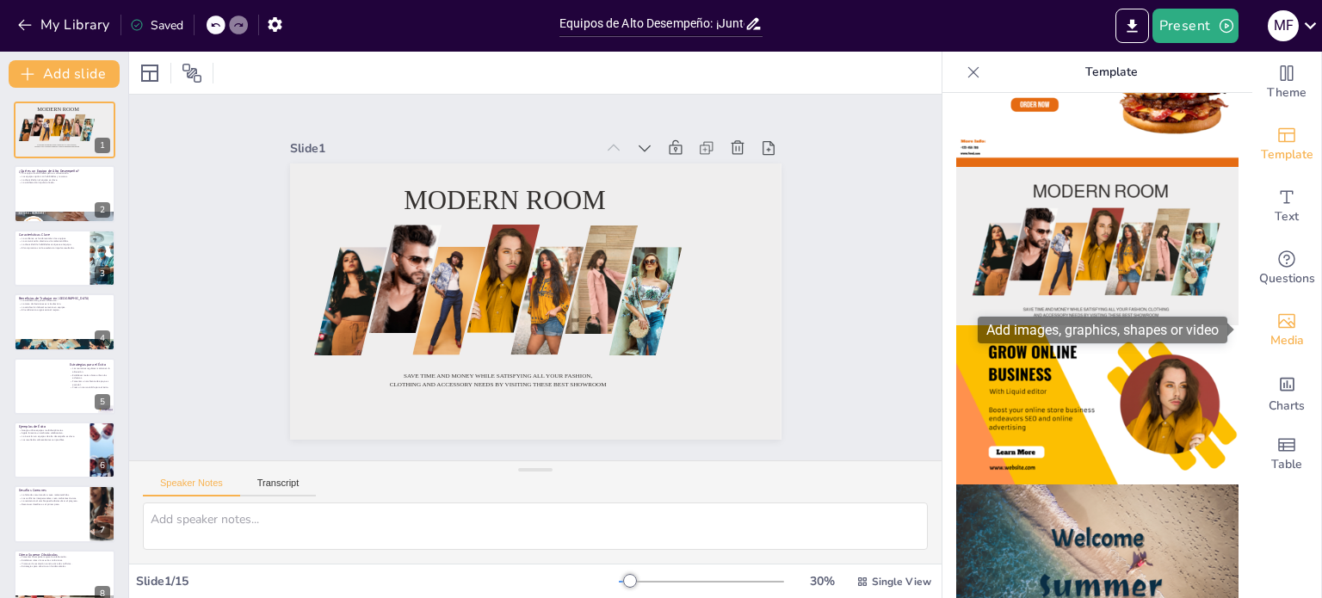
click at [1283, 331] on span "Media" at bounding box center [1288, 340] width 34 height 19
checkbox input "true"
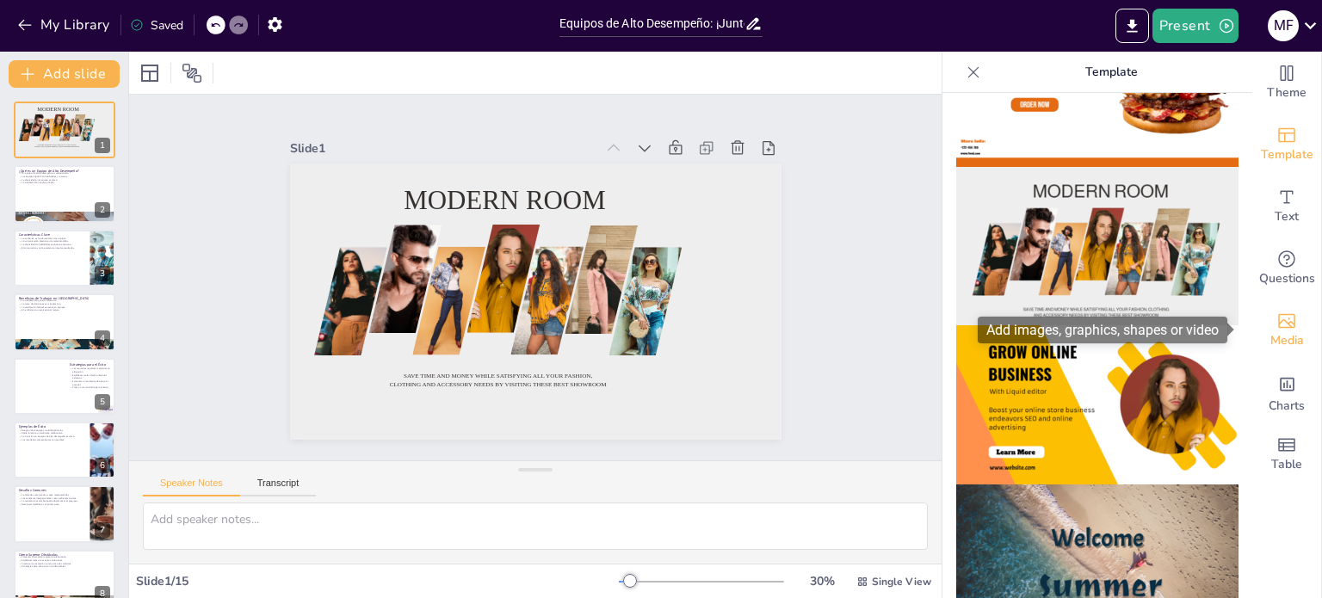
checkbox input "true"
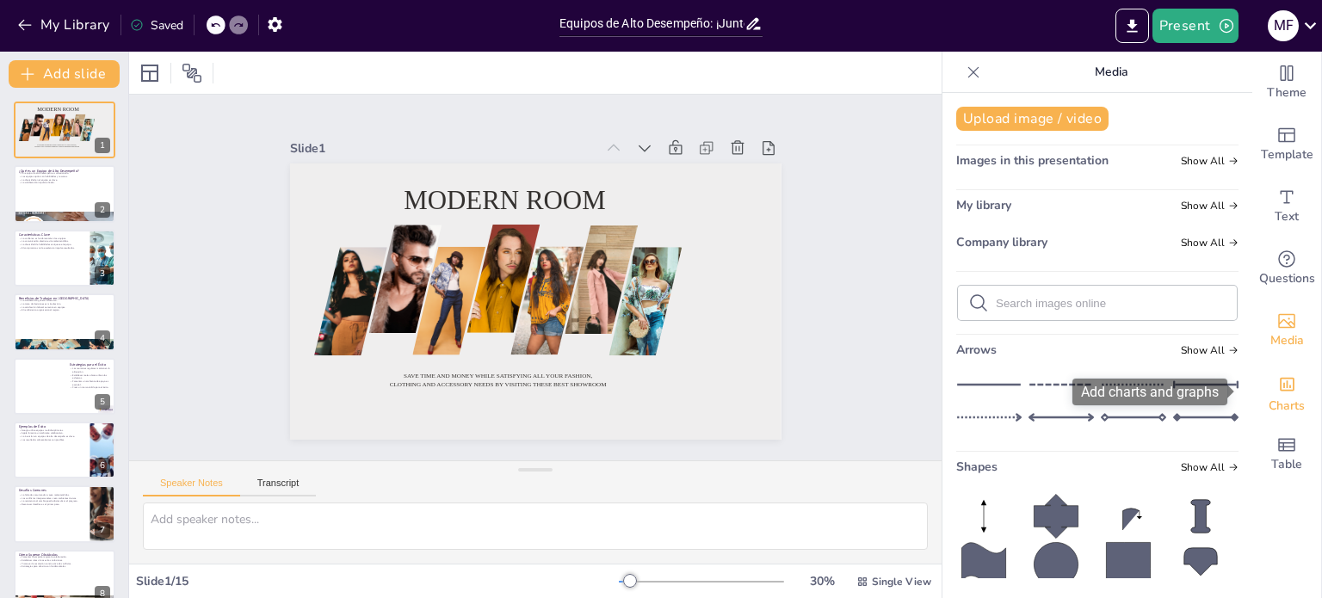
click at [1269, 402] on span "Charts" at bounding box center [1287, 406] width 36 height 19
checkbox input "true"
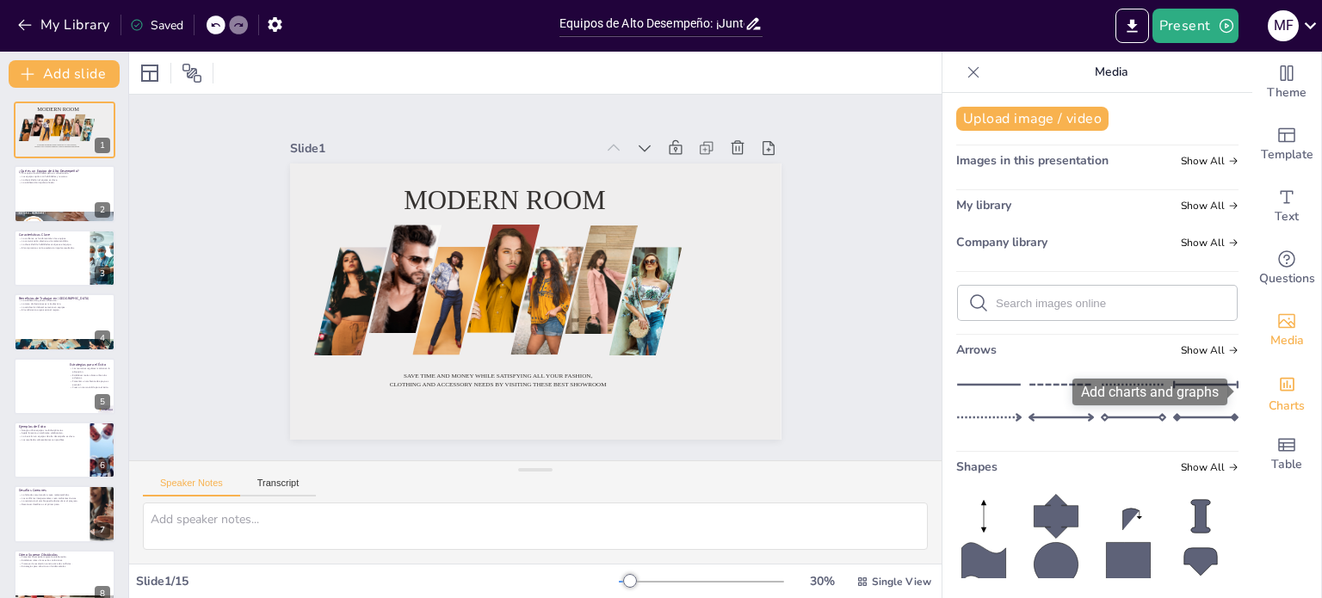
checkbox input "true"
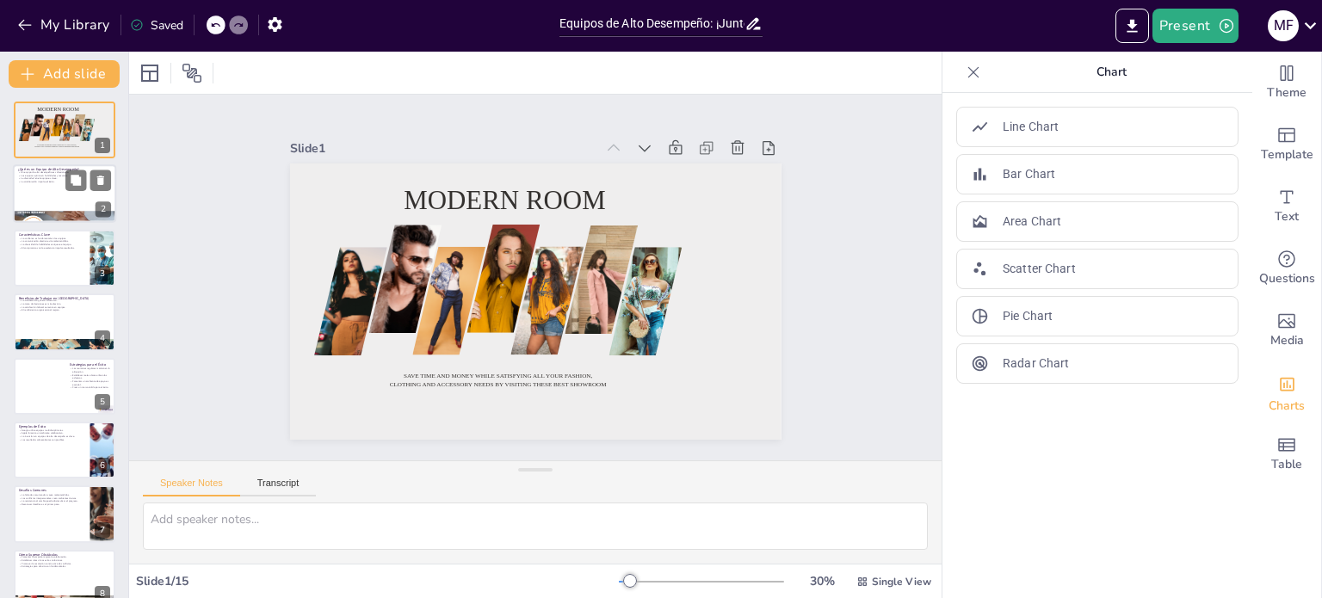
checkbox input "true"
click at [59, 184] on div at bounding box center [64, 194] width 103 height 59
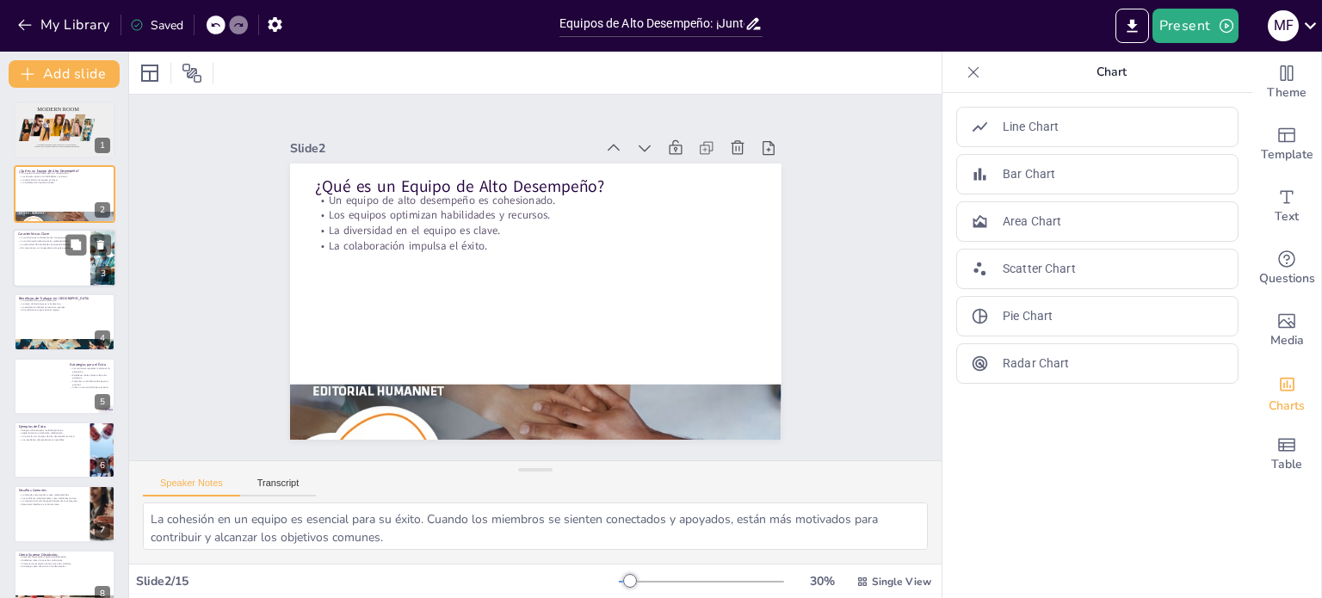
click at [41, 247] on p "El compromiso con la excelencia impulsa resultados." at bounding box center [51, 247] width 67 height 3
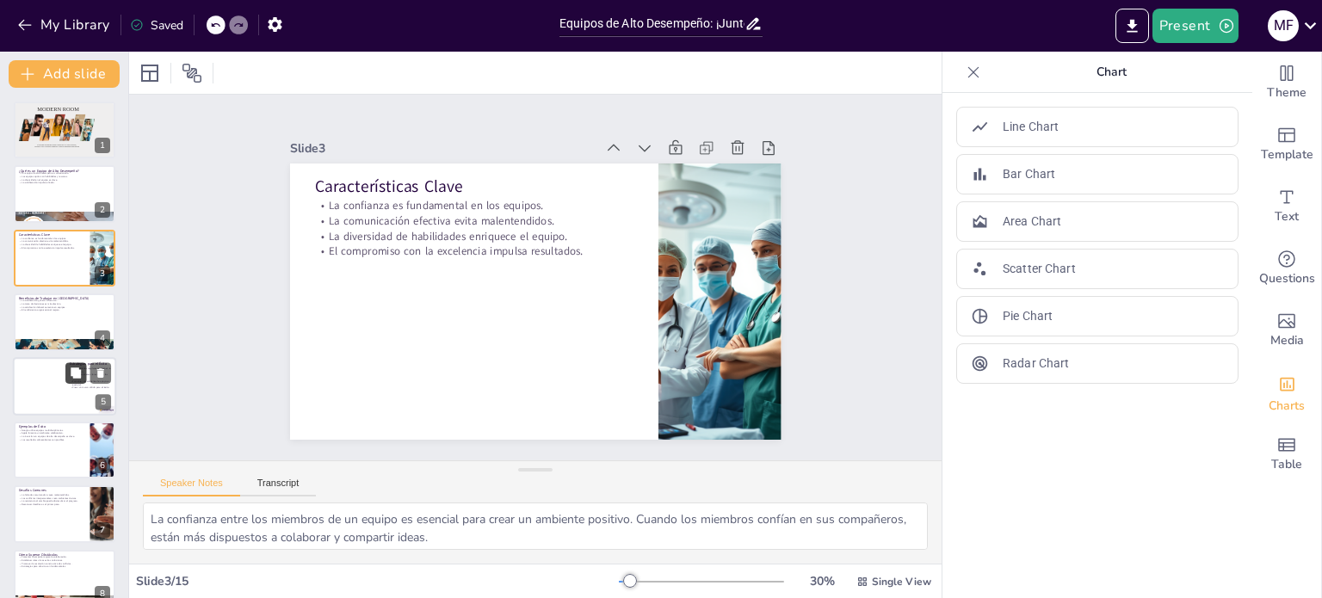
click at [75, 367] on icon at bounding box center [76, 373] width 12 height 12
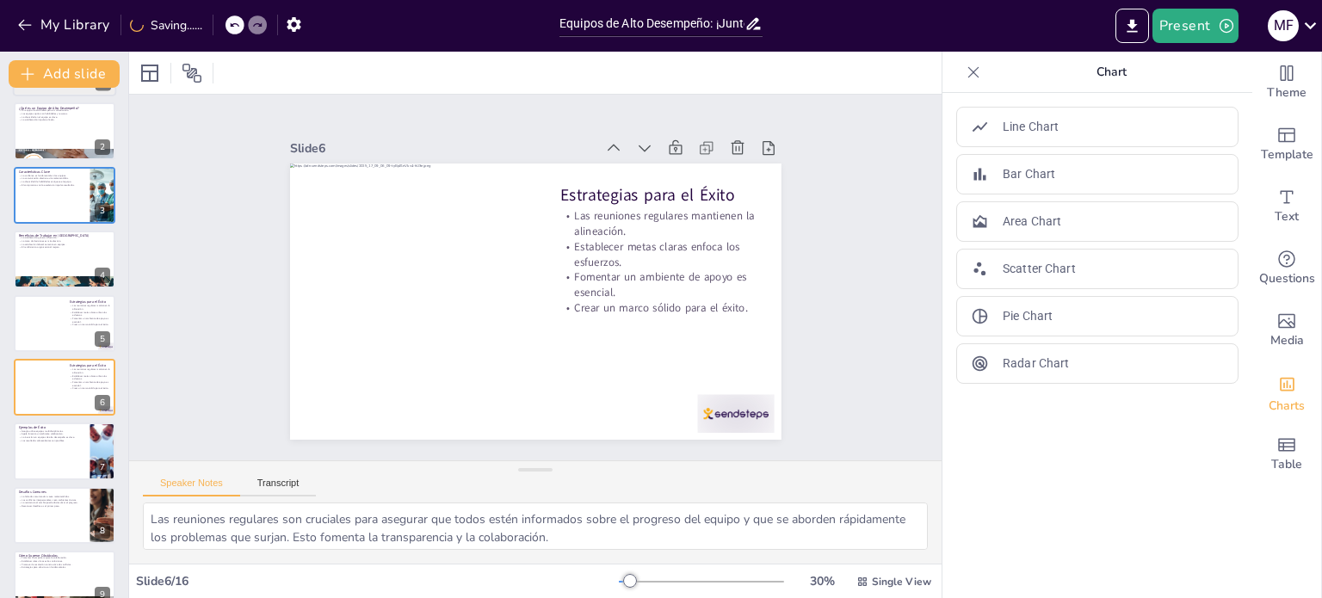
scroll to position [0, 0]
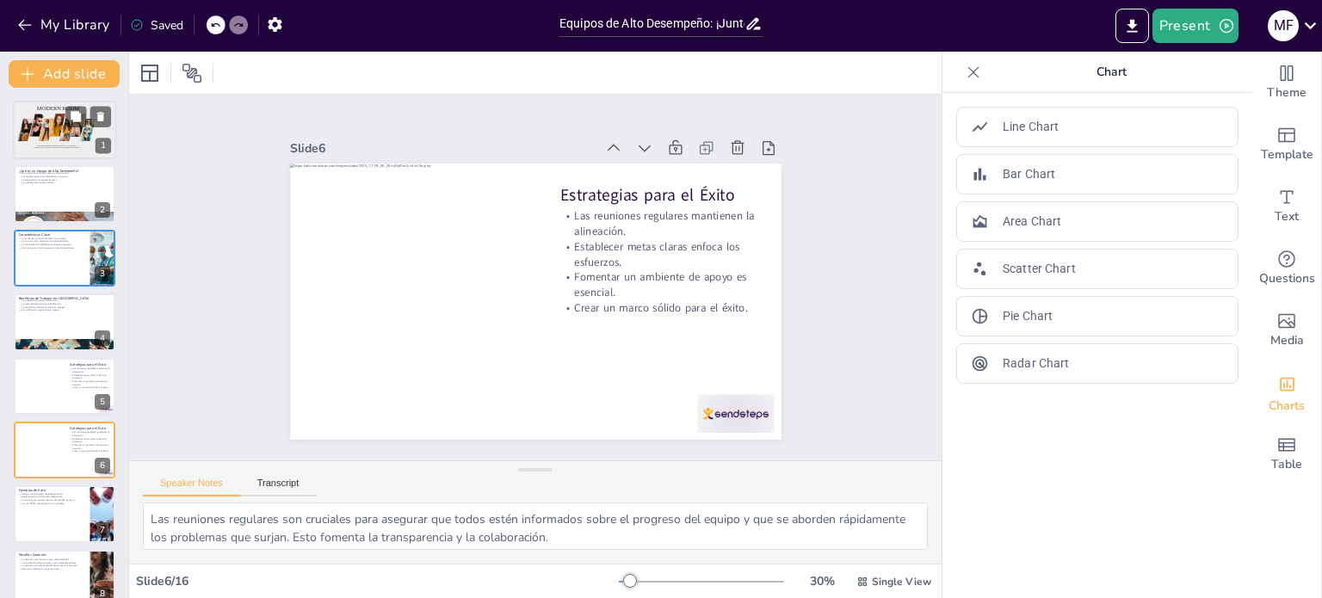
click at [52, 123] on div at bounding box center [57, 125] width 15 height 23
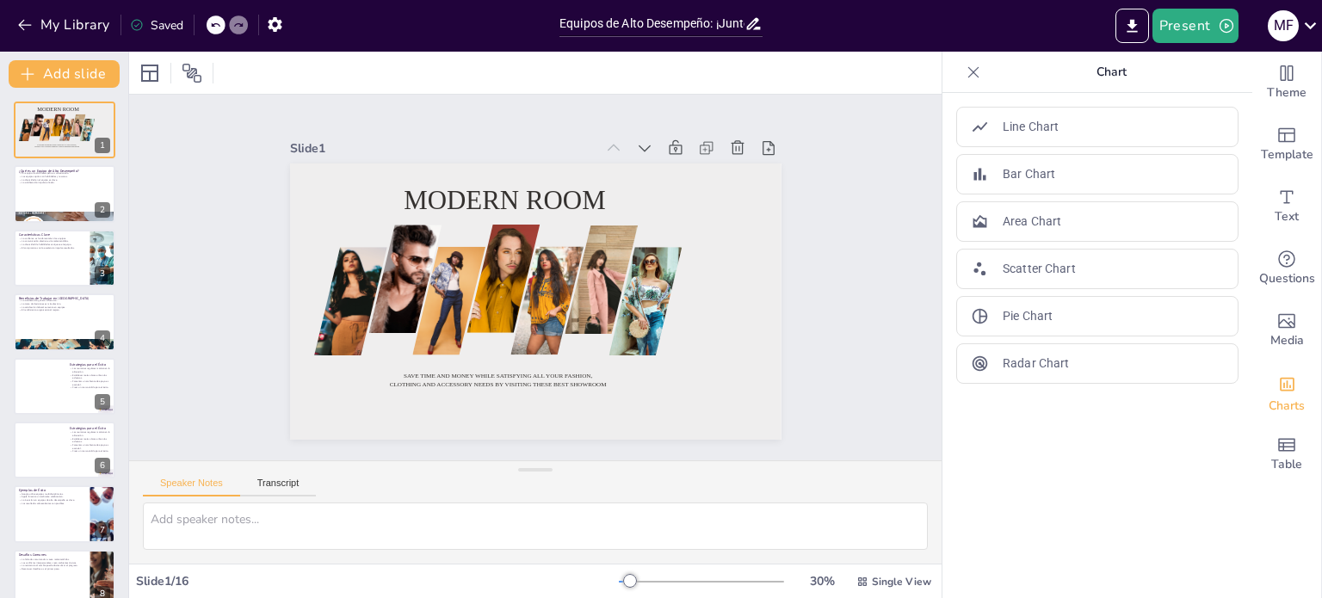
click at [208, 68] on div at bounding box center [174, 73] width 77 height 28
click at [198, 69] on icon at bounding box center [192, 73] width 21 height 21
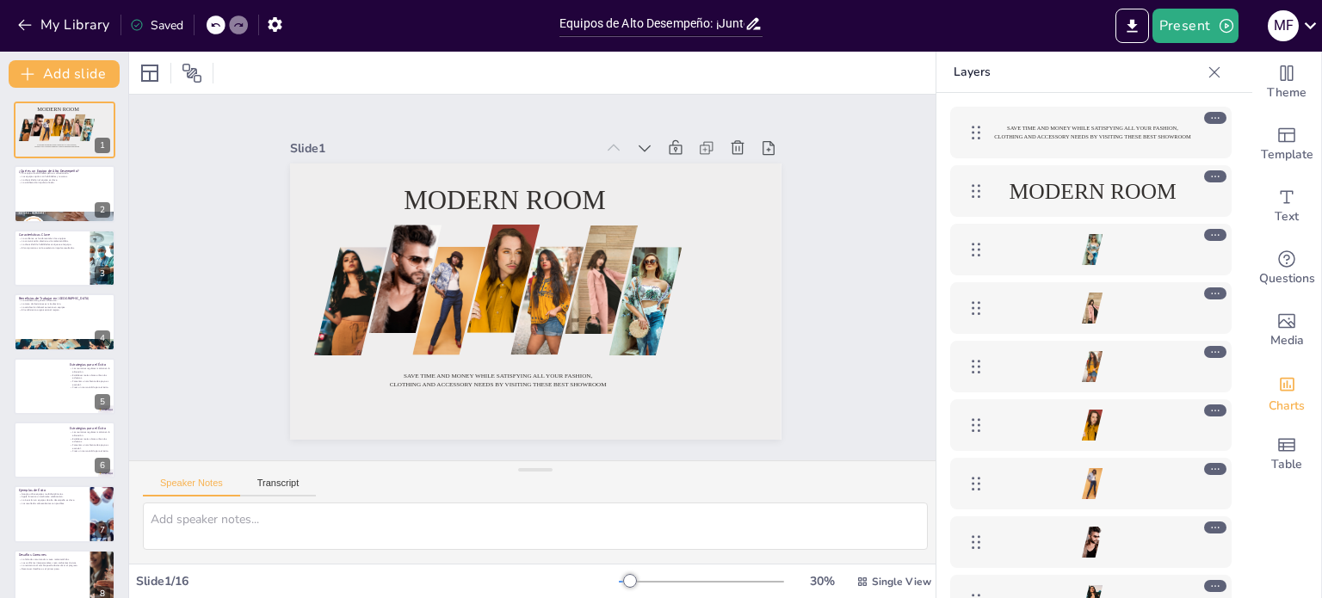
click at [1099, 283] on div at bounding box center [1092, 308] width 282 height 52
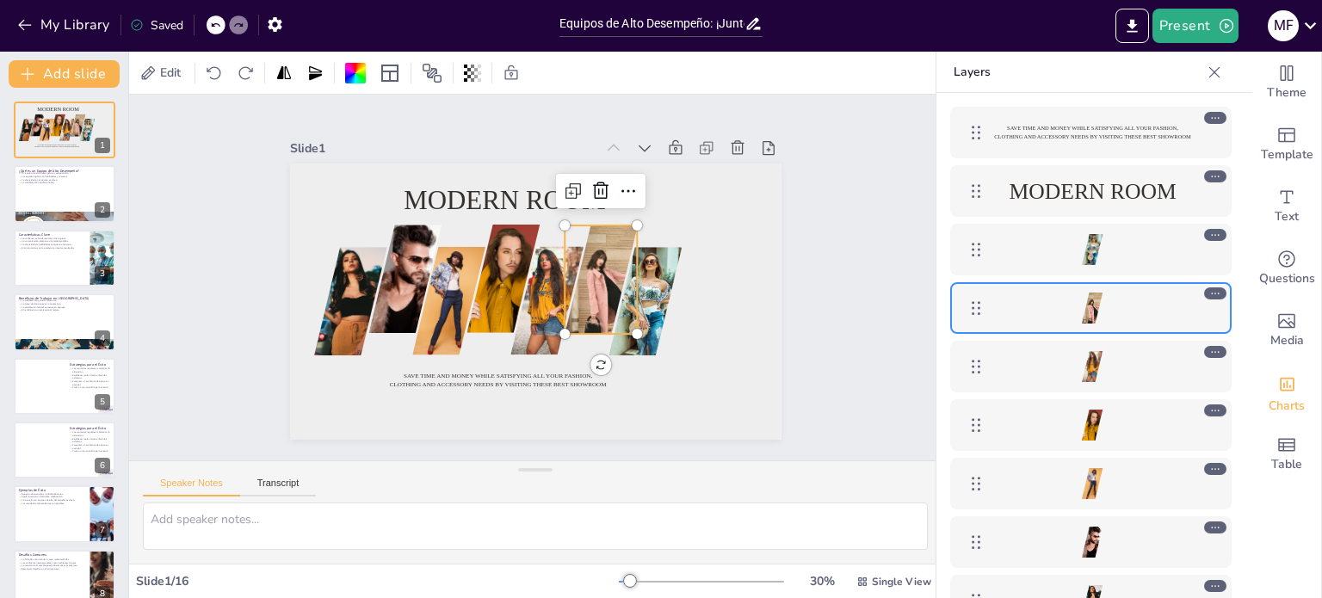
click at [1105, 400] on div at bounding box center [1092, 425] width 282 height 52
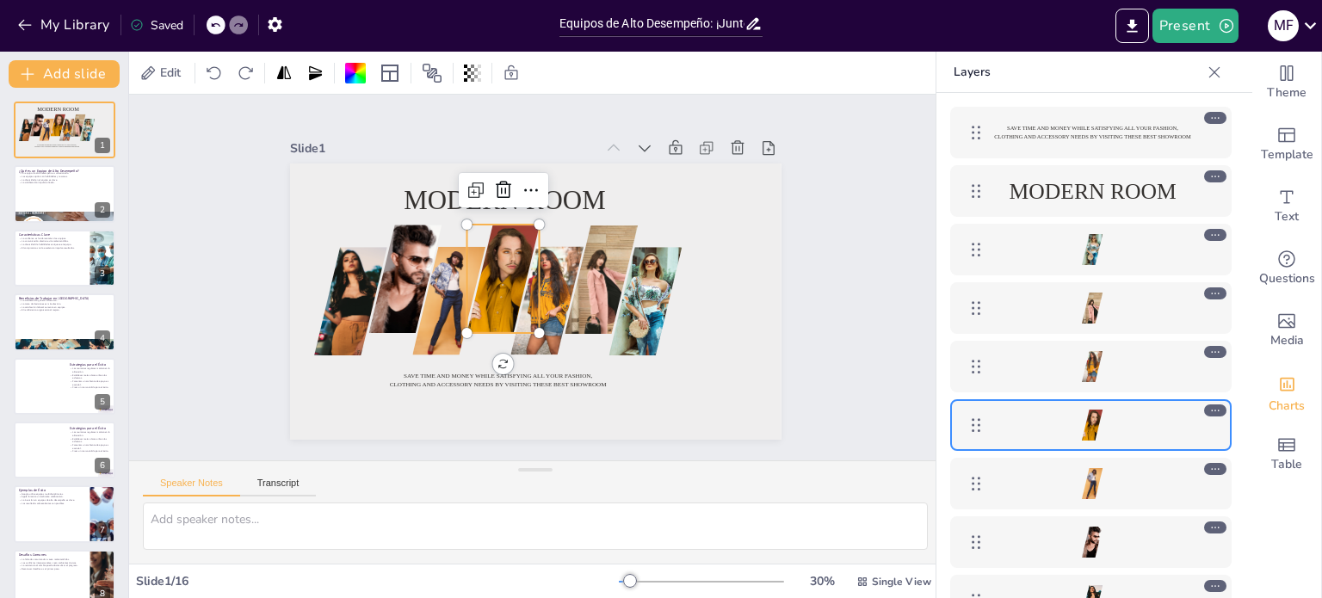
scroll to position [41, 0]
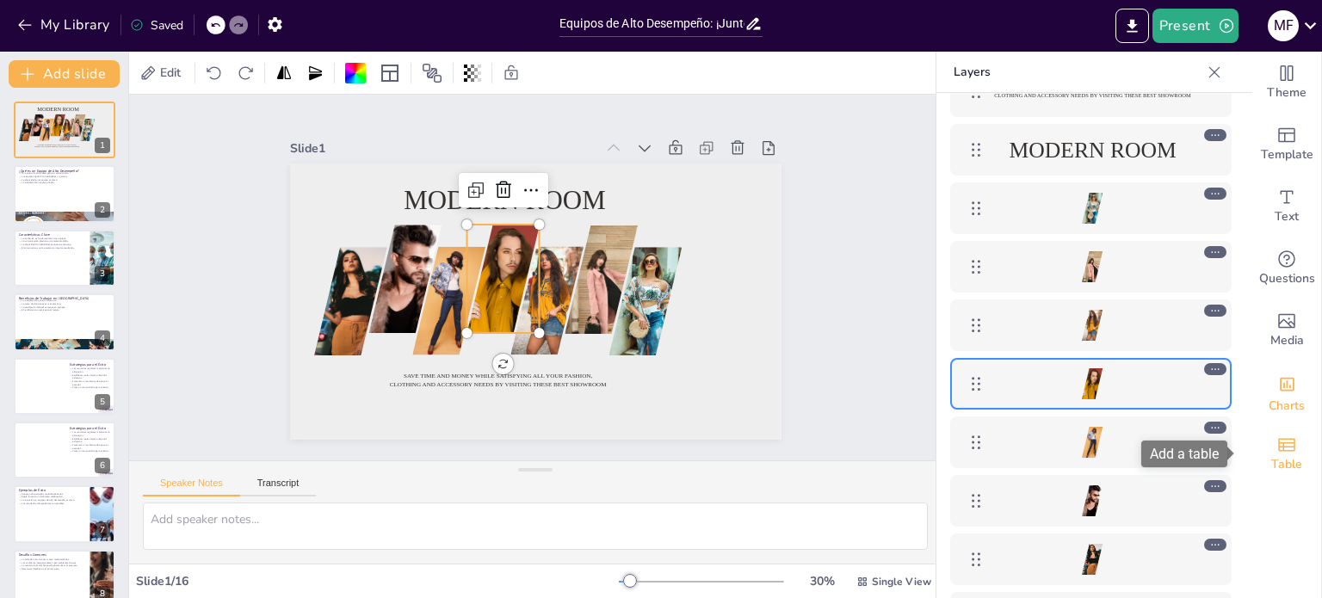
click at [1279, 447] on icon "Add a table" at bounding box center [1287, 444] width 17 height 13
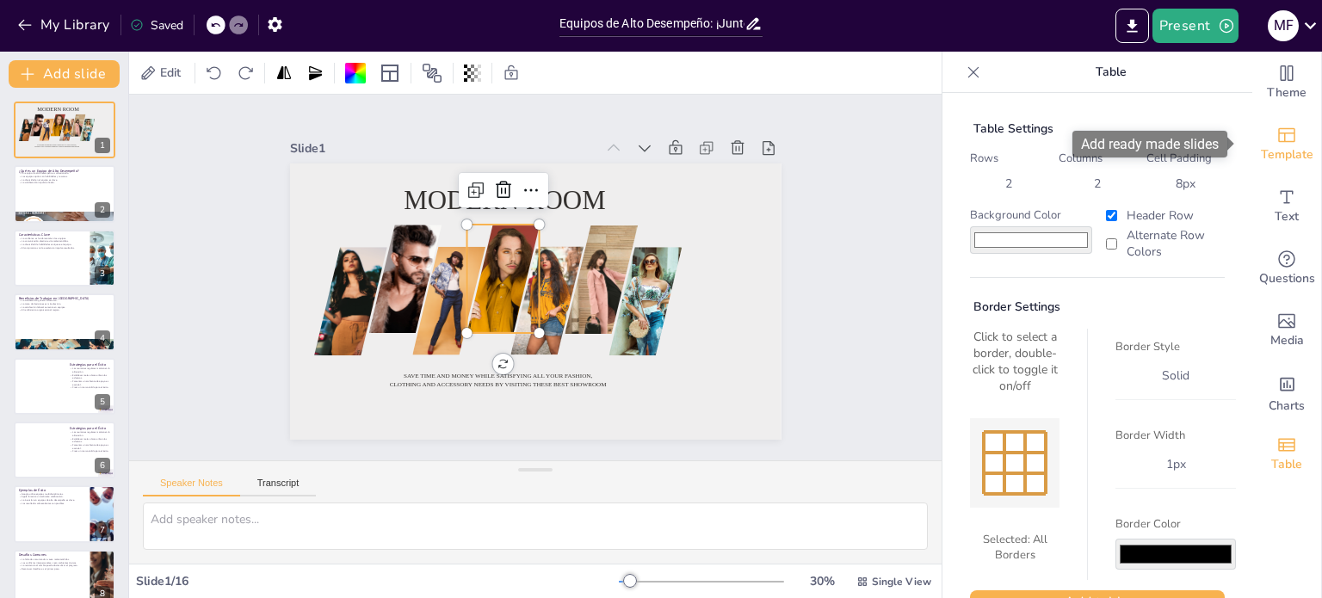
click at [1285, 151] on span "Template" at bounding box center [1287, 155] width 53 height 19
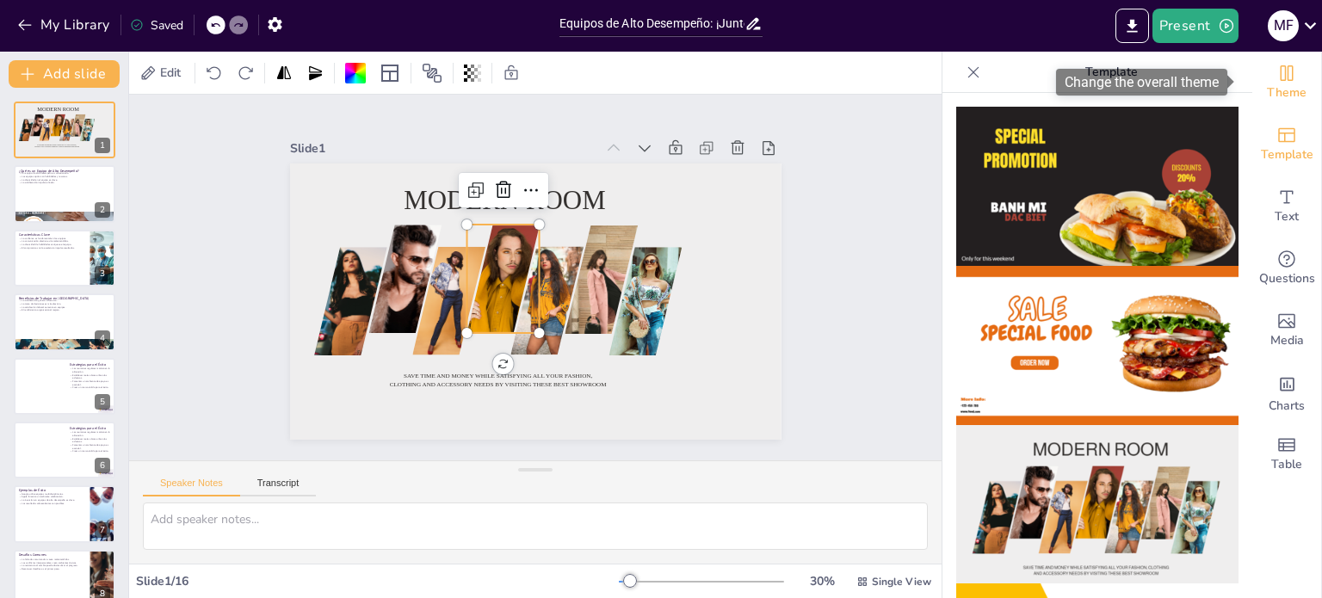
click at [1285, 65] on div "Theme" at bounding box center [1287, 83] width 69 height 62
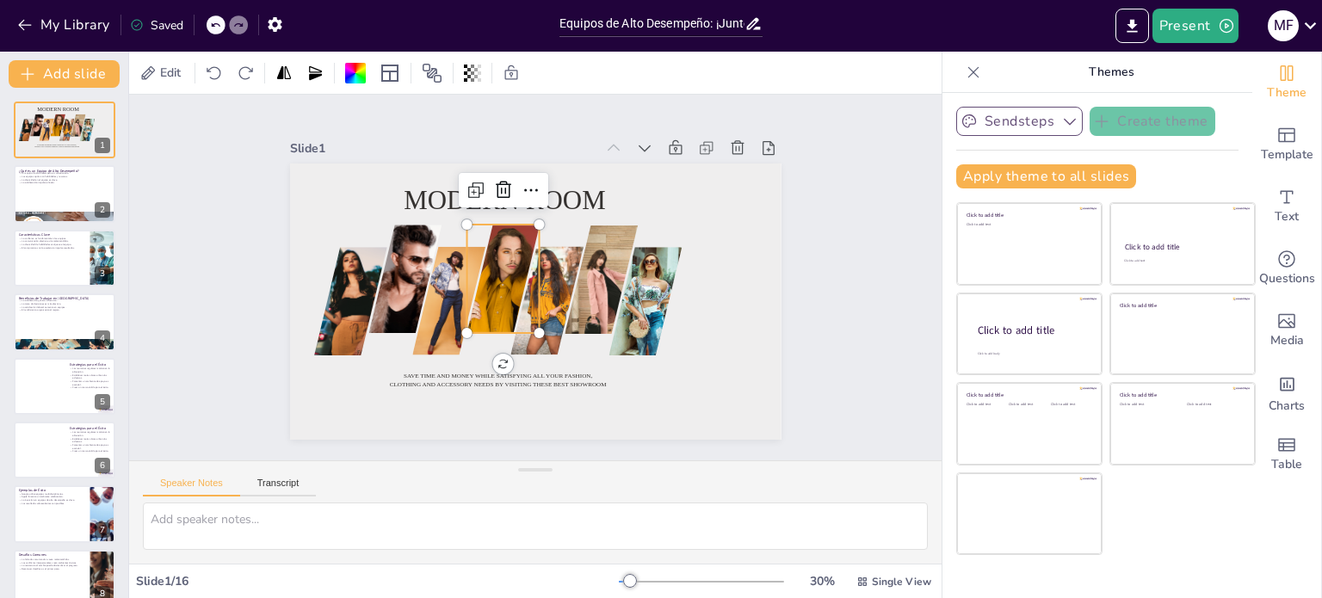
click at [1002, 128] on button "Sendsteps" at bounding box center [1020, 121] width 127 height 29
click at [1226, 157] on div "Sendsteps Create theme Apply theme to all slides Click to add title Click to ad…" at bounding box center [1098, 345] width 310 height 505
click at [1285, 141] on div "Template" at bounding box center [1287, 145] width 69 height 62
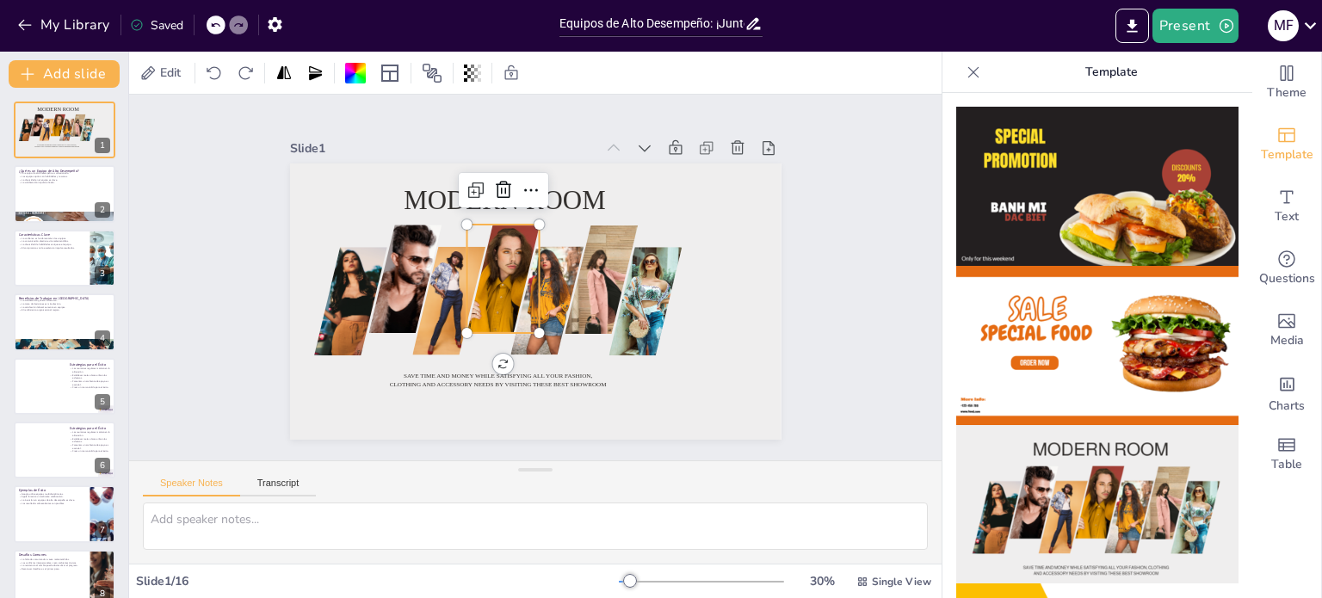
click at [1087, 329] on img at bounding box center [1098, 345] width 282 height 159
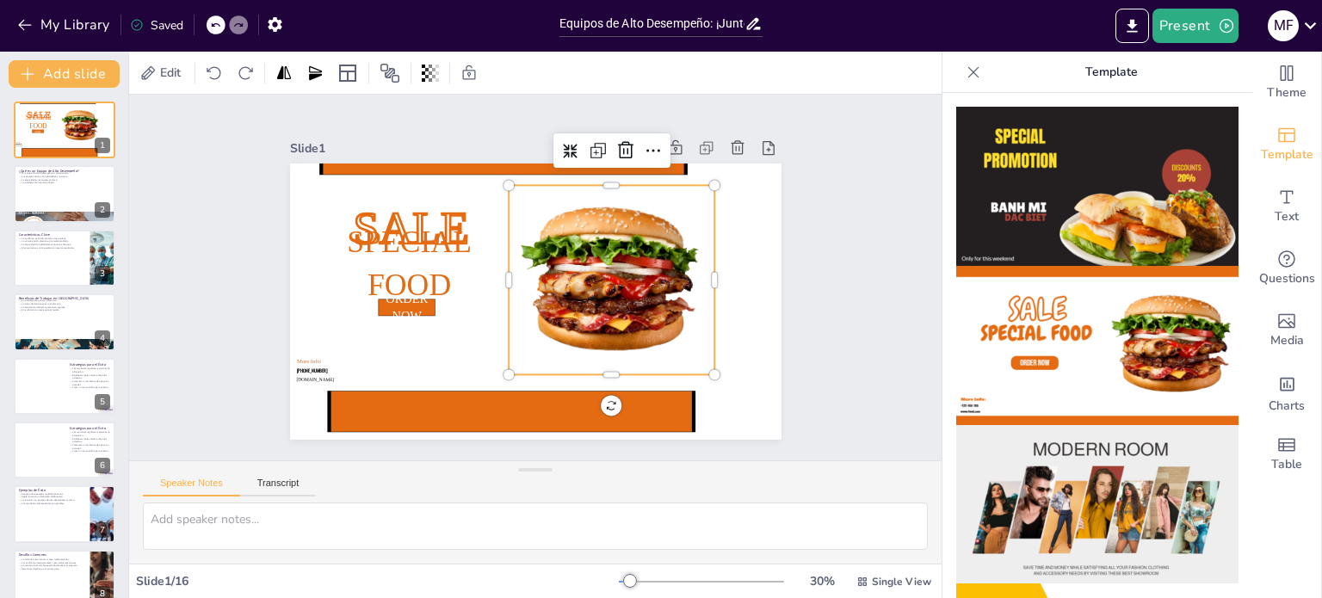
click at [629, 271] on div at bounding box center [611, 287] width 225 height 209
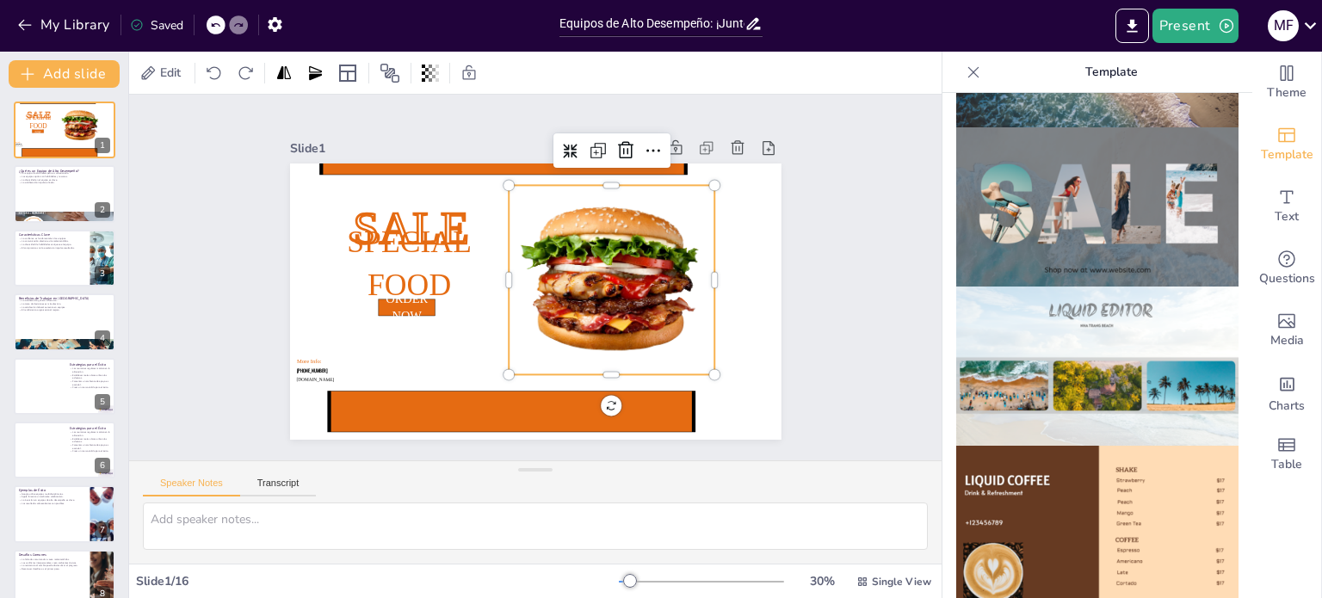
scroll to position [517, 0]
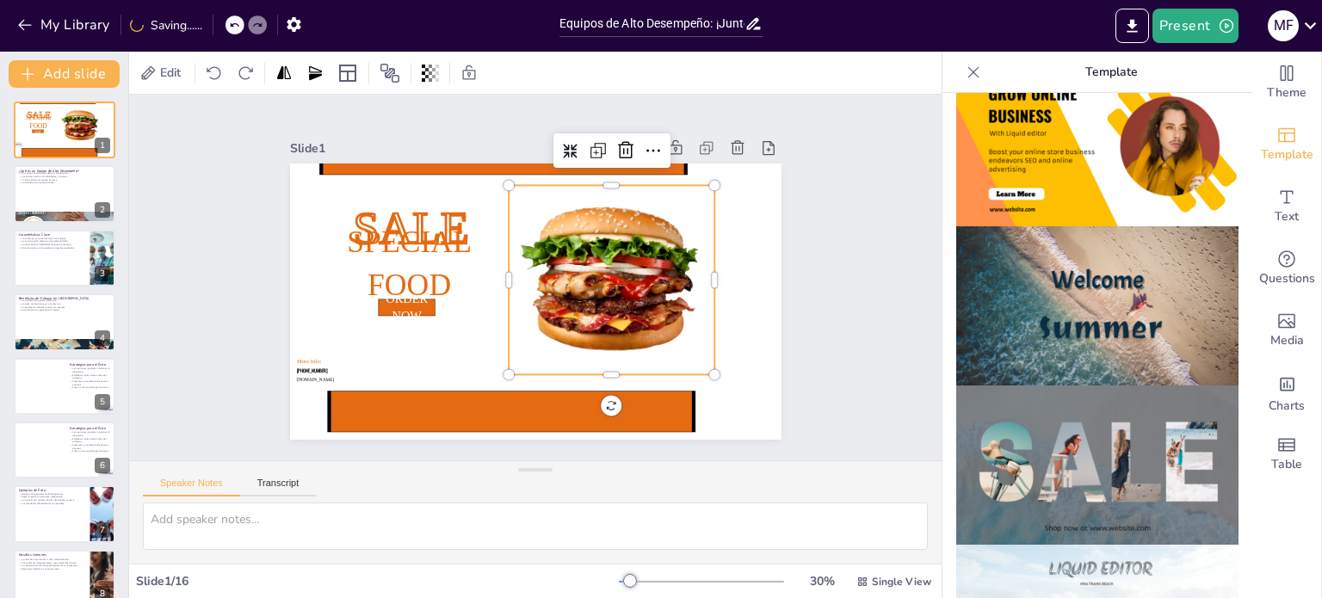
click at [1088, 326] on img at bounding box center [1098, 305] width 282 height 159
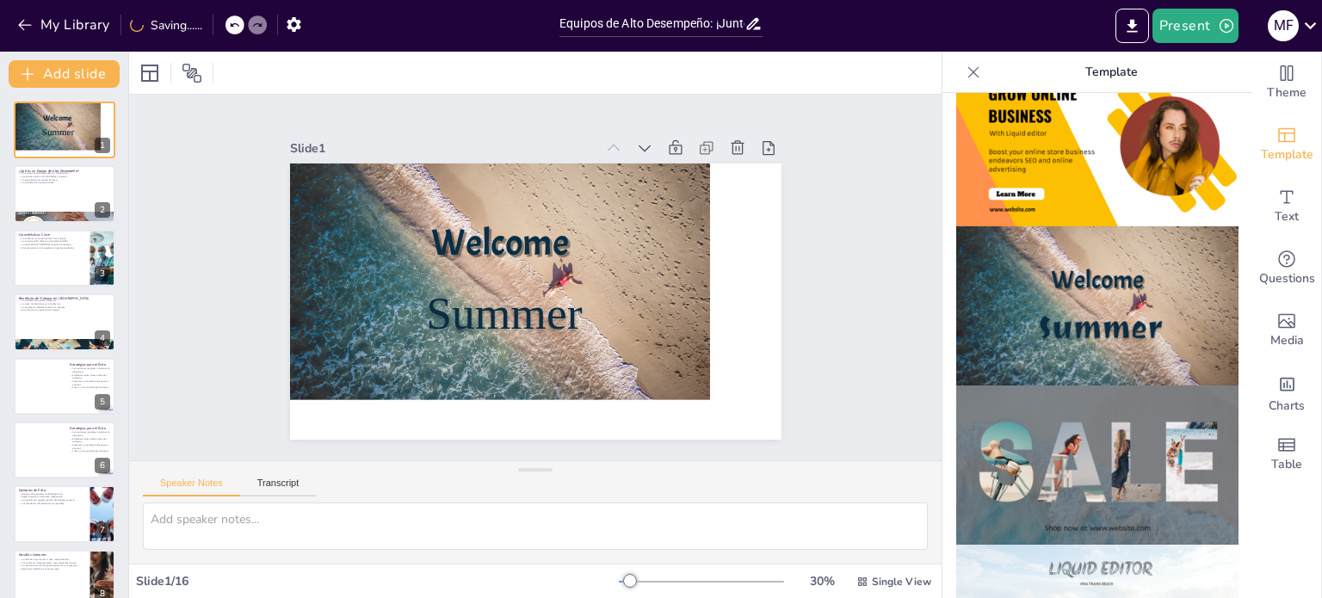
click at [1040, 427] on img at bounding box center [1098, 465] width 282 height 159
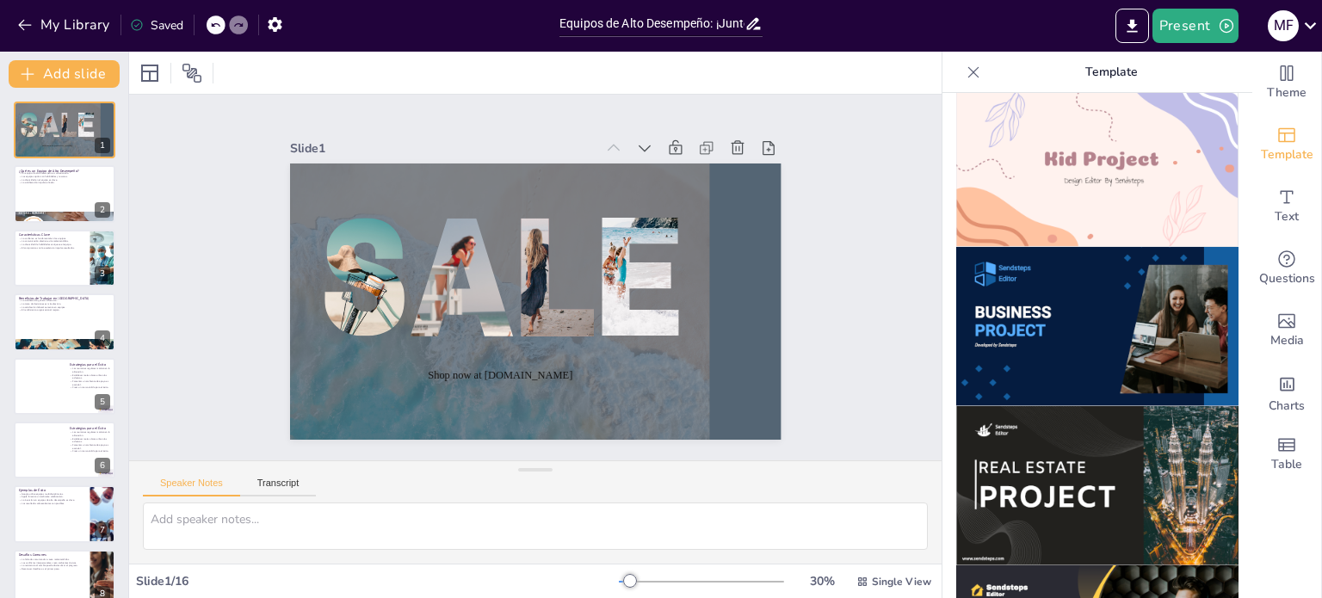
scroll to position [1378, 0]
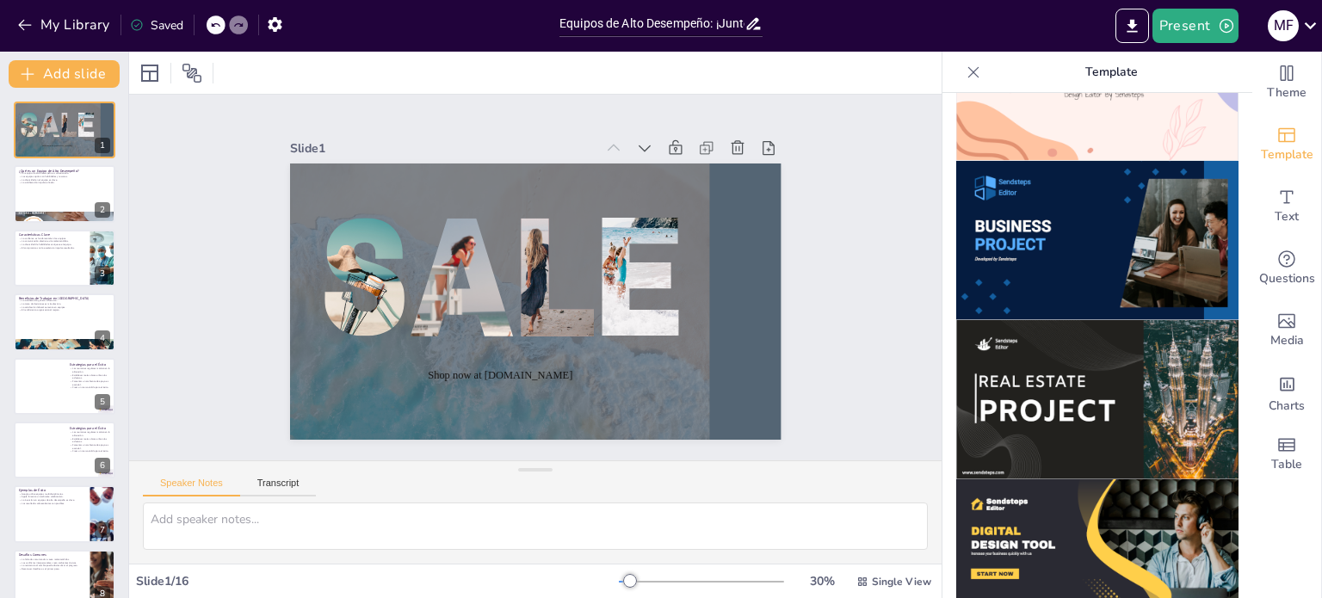
click at [1039, 219] on img at bounding box center [1098, 240] width 282 height 159
